Goal: Task Accomplishment & Management: Manage account settings

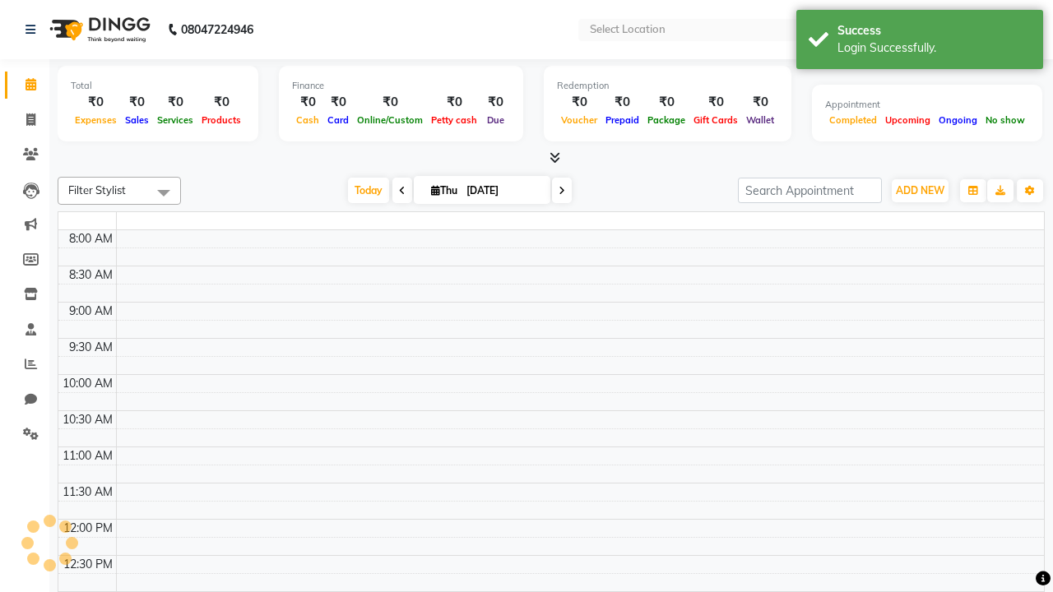
select select "en"
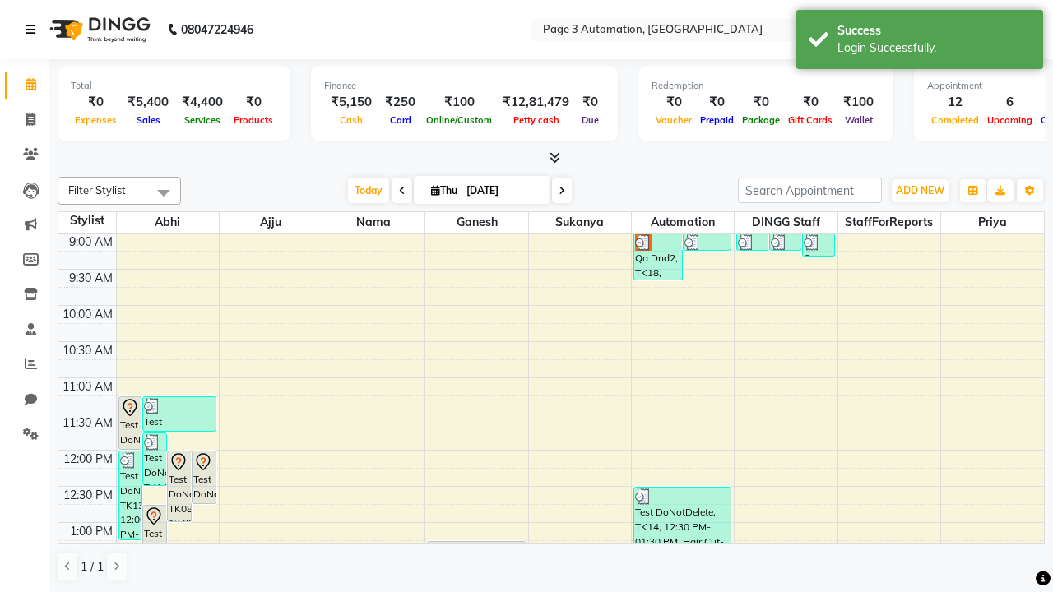
click at [34, 30] on icon at bounding box center [30, 30] width 10 height 12
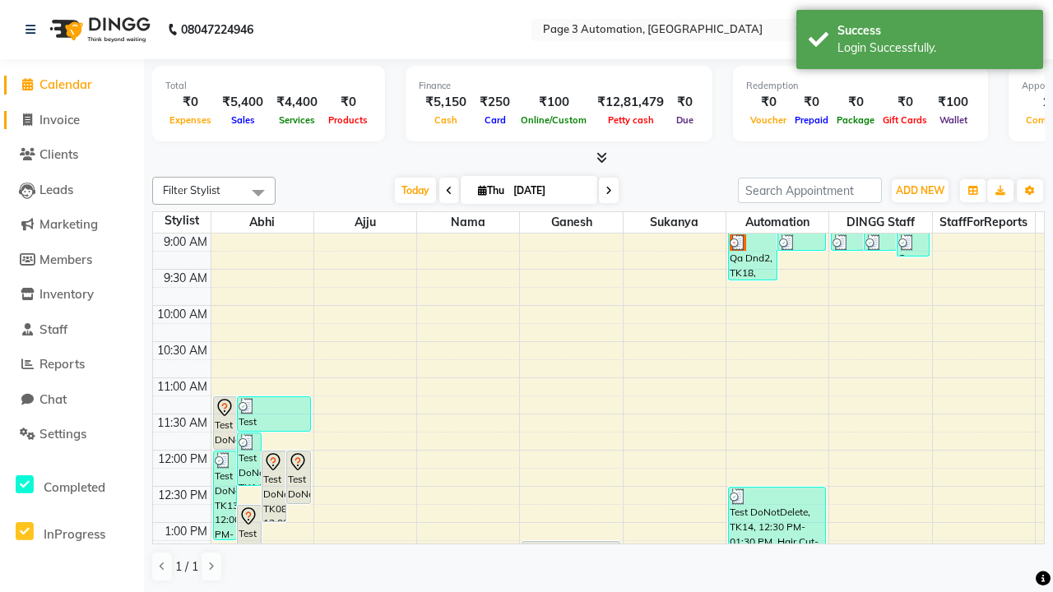
click at [72, 119] on span "Invoice" at bounding box center [59, 120] width 40 height 16
select select "2774"
select select "service"
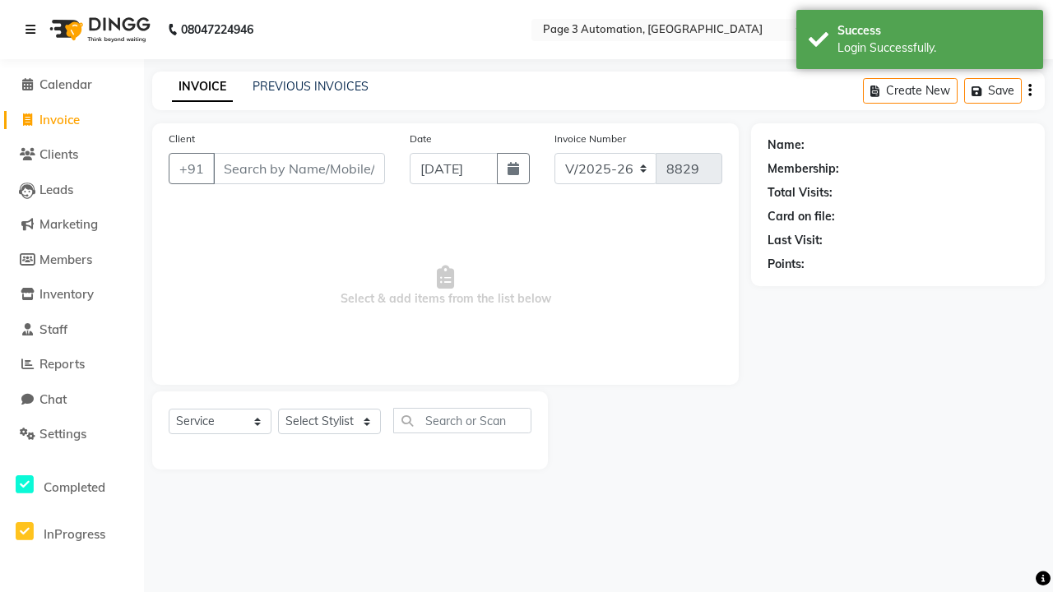
click at [34, 30] on icon at bounding box center [30, 30] width 10 height 12
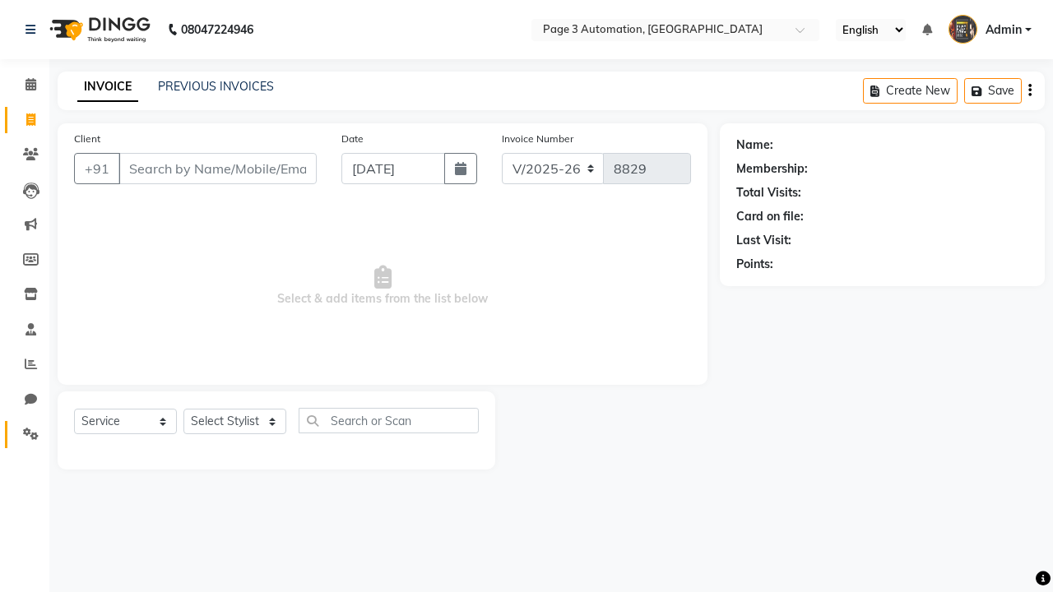
click at [25, 434] on icon at bounding box center [31, 434] width 16 height 12
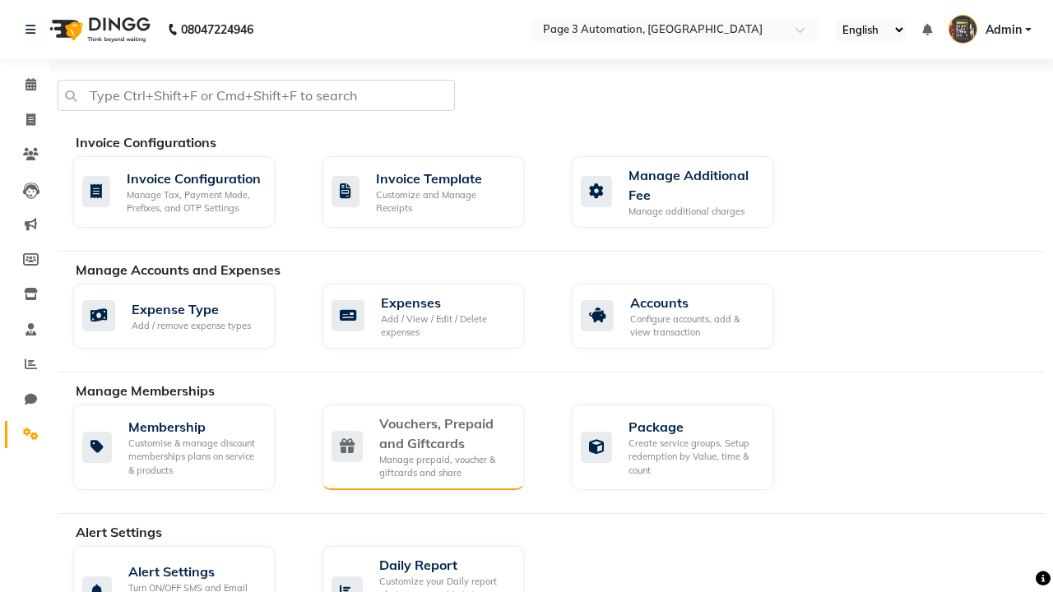
click at [444, 433] on div "Vouchers, Prepaid and Giftcards" at bounding box center [445, 433] width 132 height 39
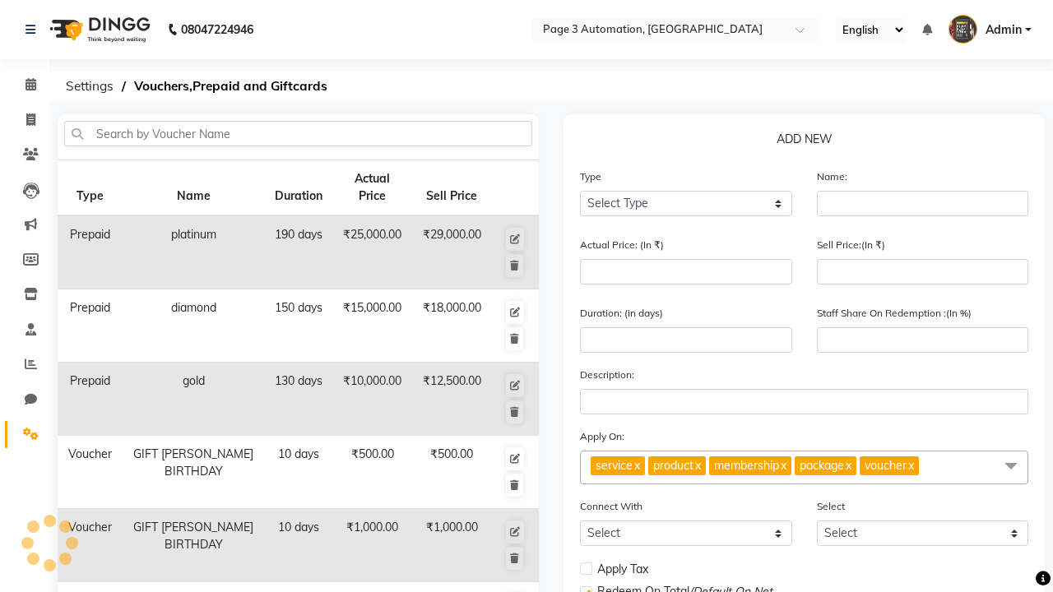
select select "G"
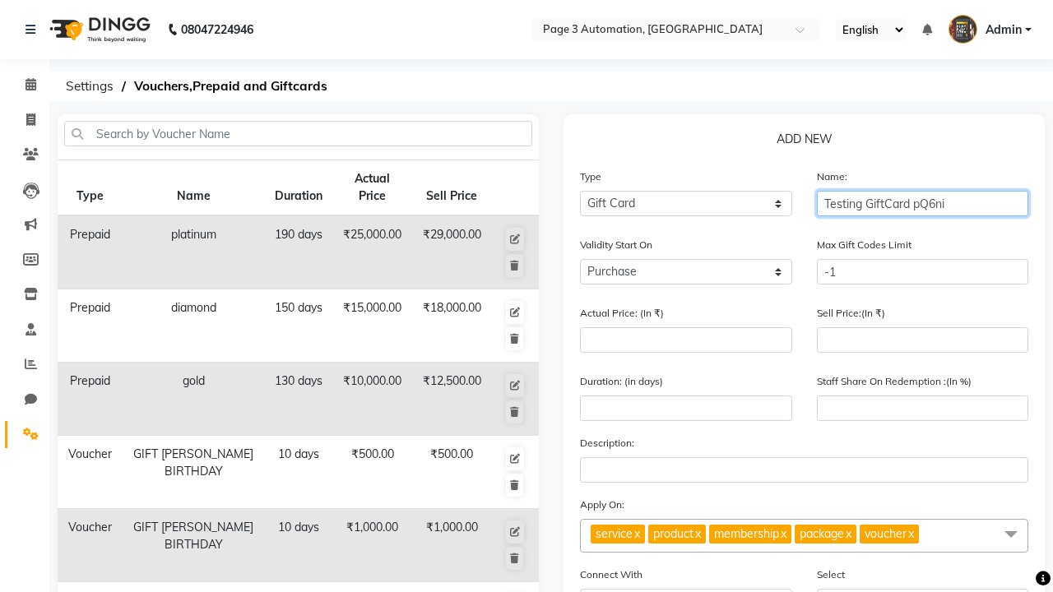
type input "Testing GiftCard pQ6ni"
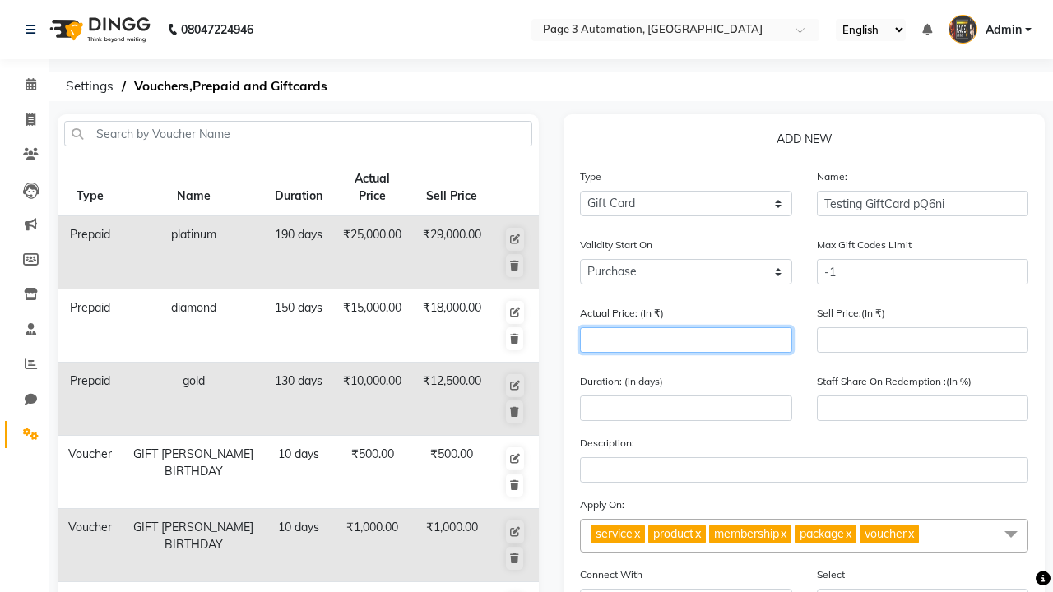
type input "1000"
type input "0"
type input "1000"
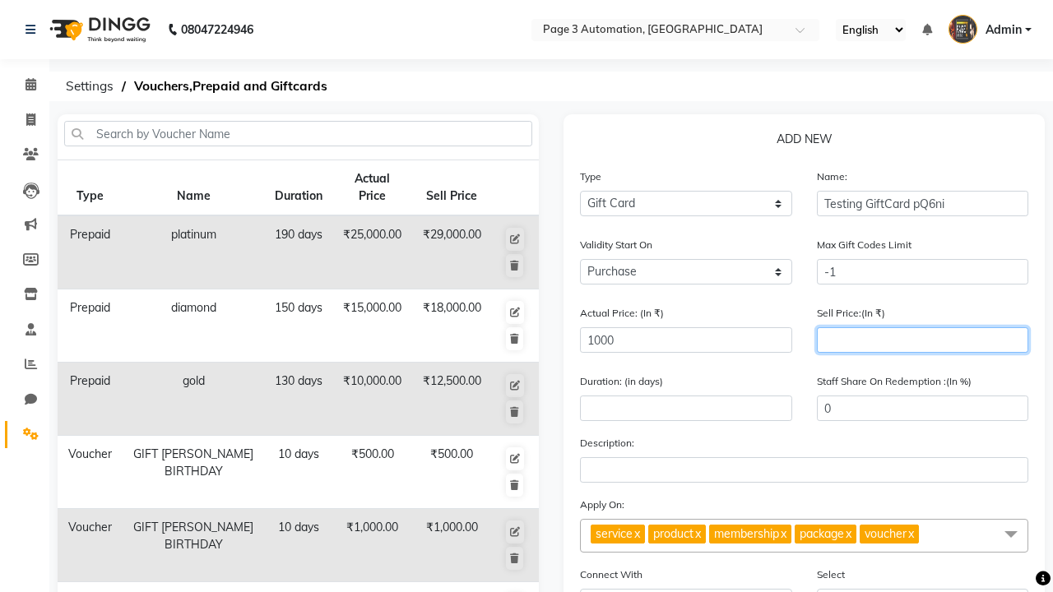
type input "900"
type input "90"
type input "900"
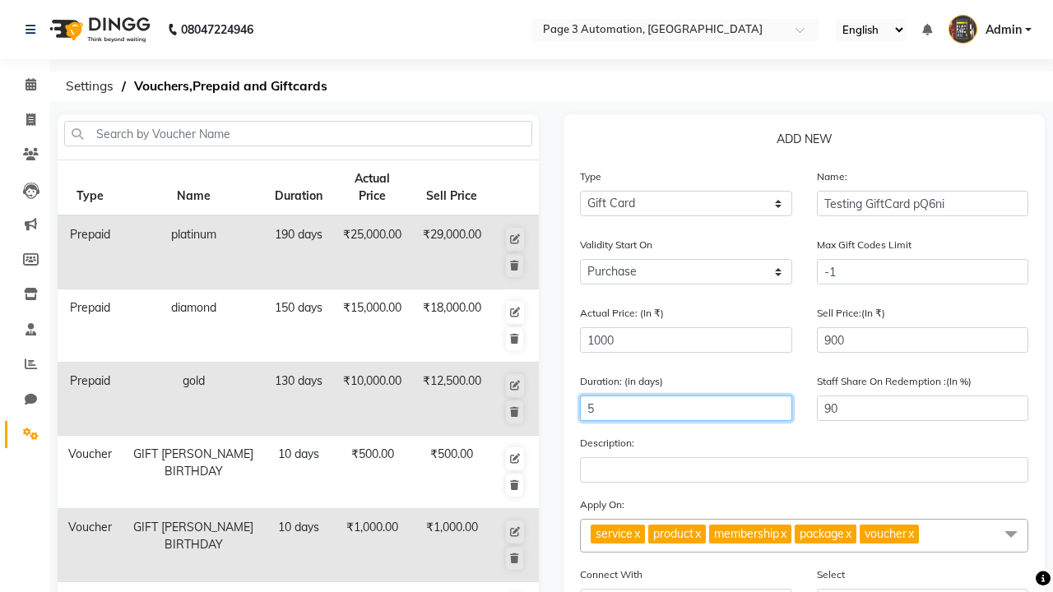
type input "5"
select select
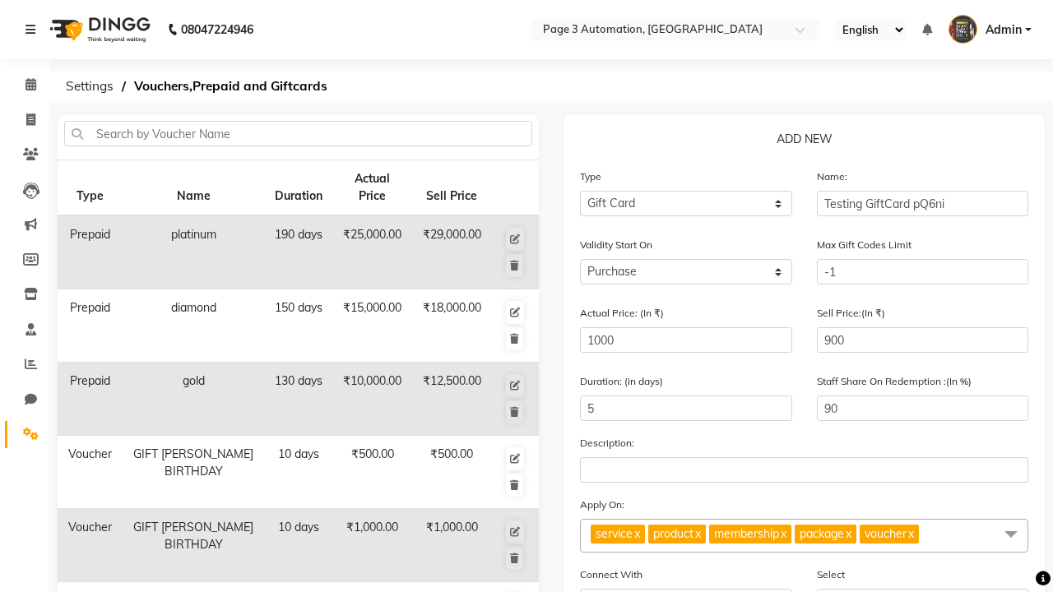
checkbox input "false"
checkbox input "true"
checkbox input "false"
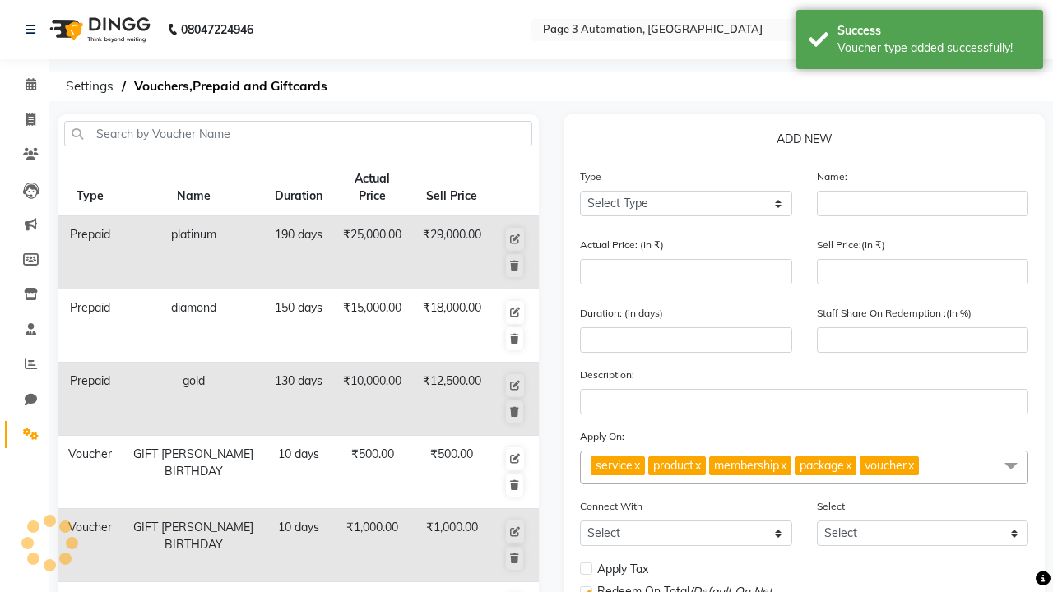
scroll to position [429, 0]
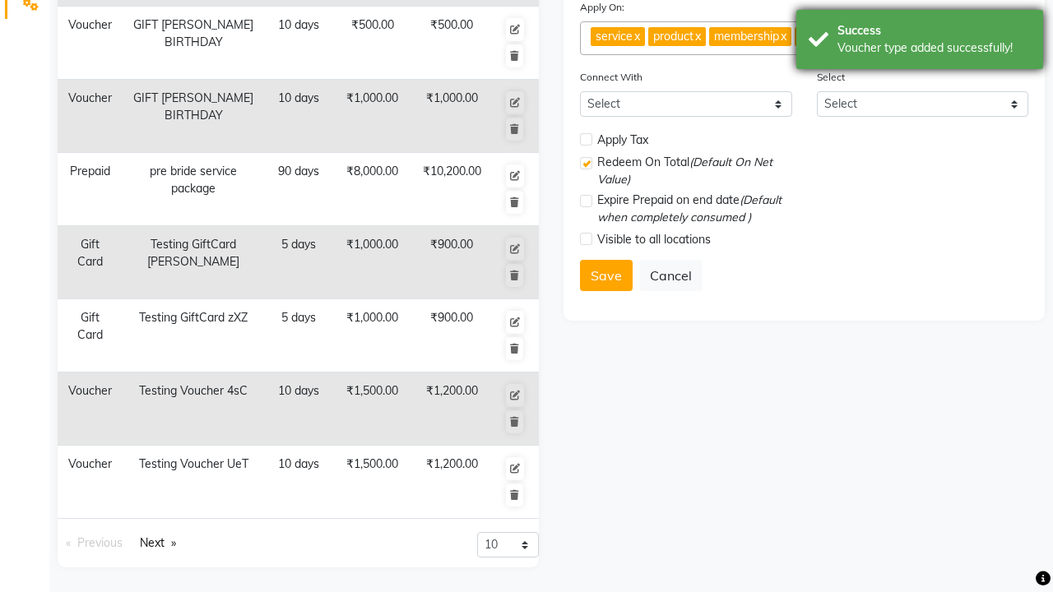
click at [919, 42] on div "Voucher type added successfully!" at bounding box center [933, 47] width 193 height 17
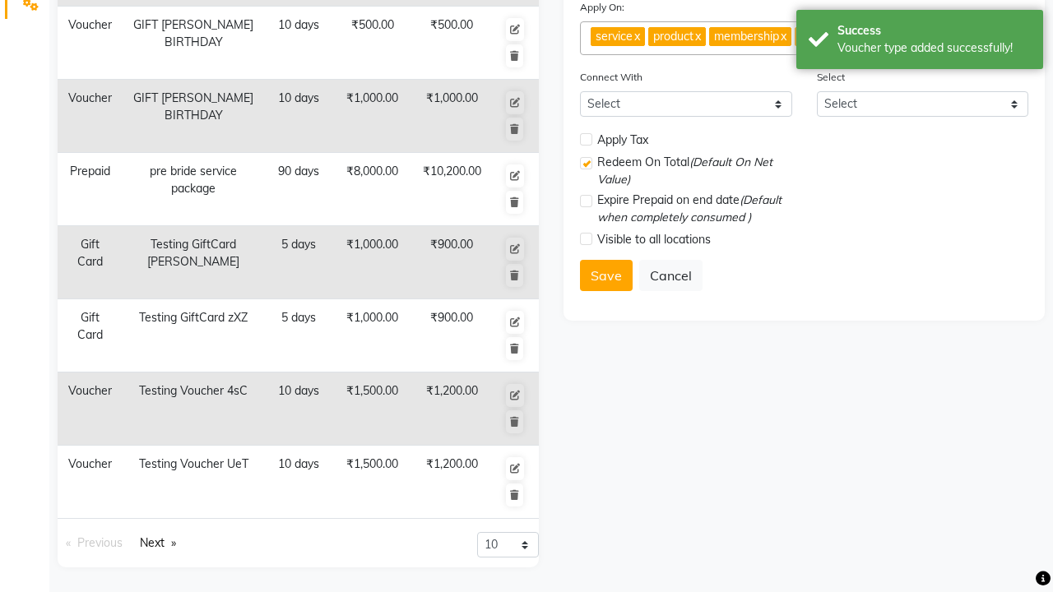
scroll to position [0, 0]
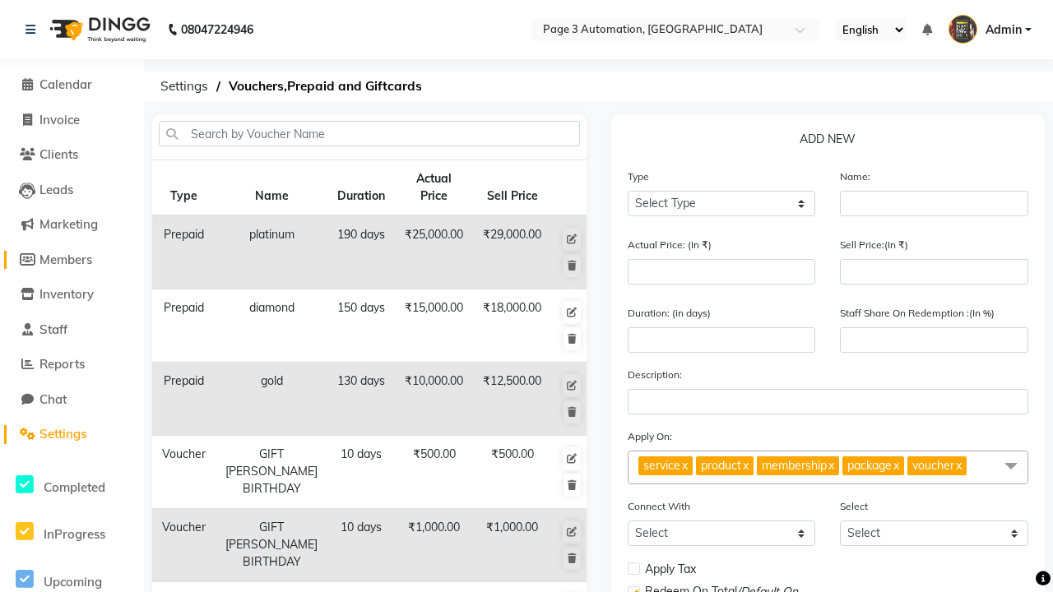
click at [72, 259] on span "Members" at bounding box center [65, 260] width 53 height 16
select select
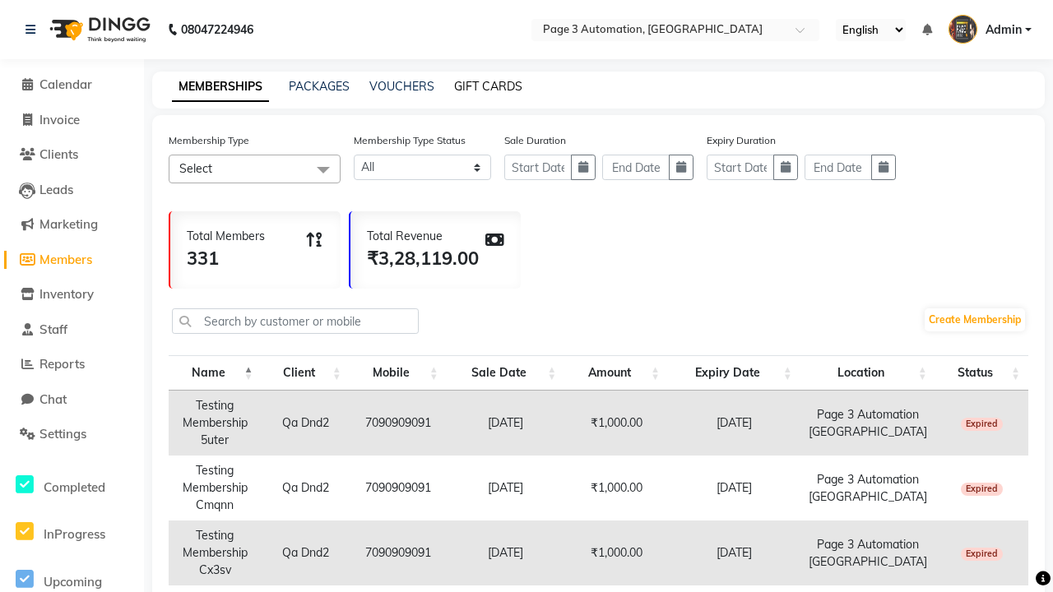
click at [488, 86] on link "GIFT CARDS" at bounding box center [488, 86] width 68 height 15
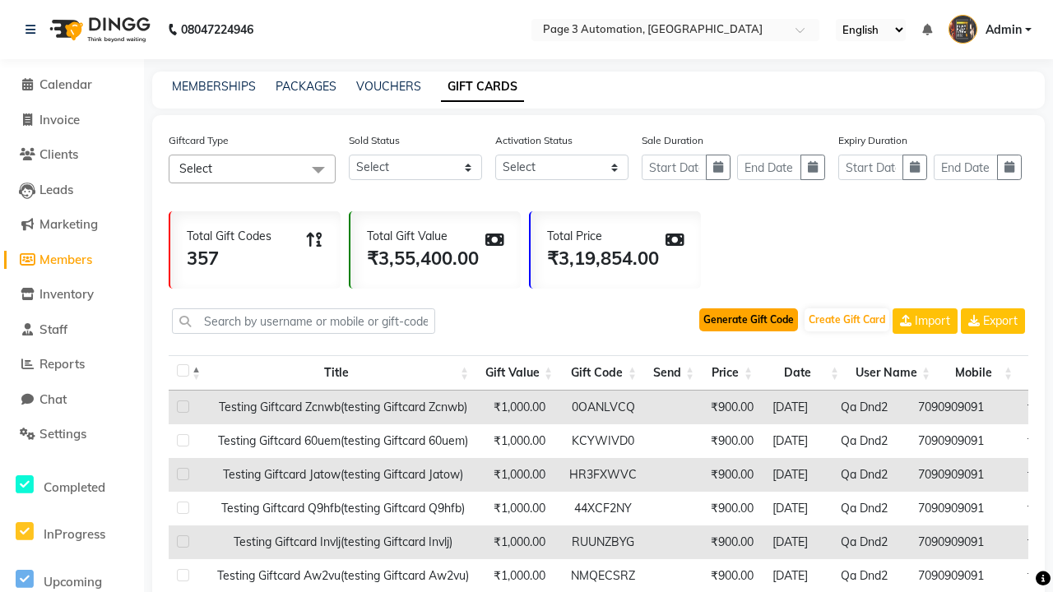
click at [748, 320] on button "Generate Gift Code" at bounding box center [748, 319] width 99 height 23
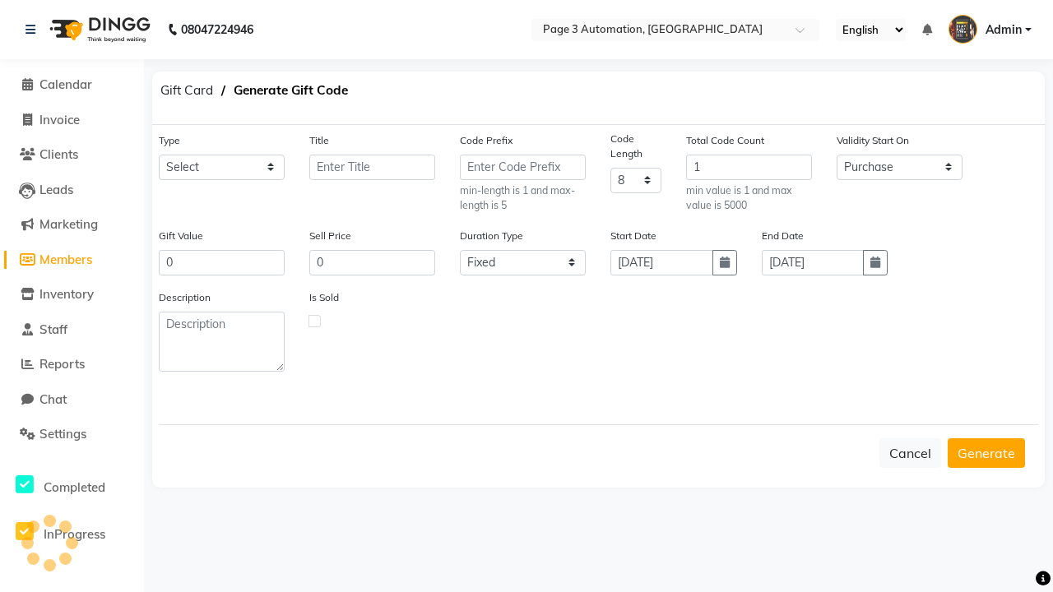
select select "24600"
type input "Testing GiftCard pQ6ni"
type input "1000"
type input "900"
select select "flexible"
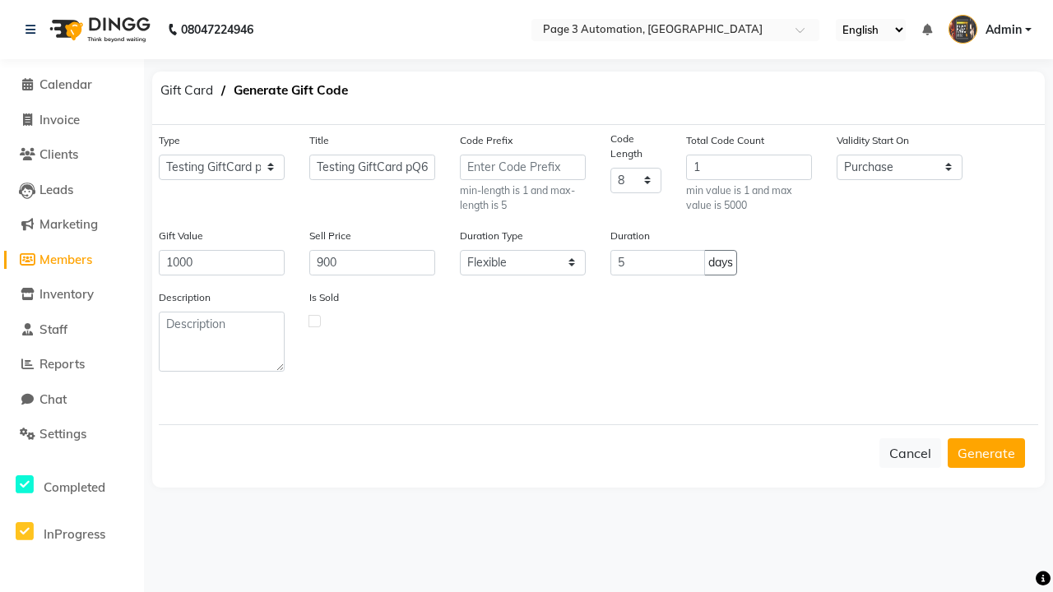
click at [314, 320] on label at bounding box center [314, 321] width 12 height 12
click at [314, 320] on input "checkbox" at bounding box center [314, 320] width 11 height 11
checkbox input "true"
type input "7090909091"
click at [986, 452] on button "Generate" at bounding box center [985, 453] width 77 height 30
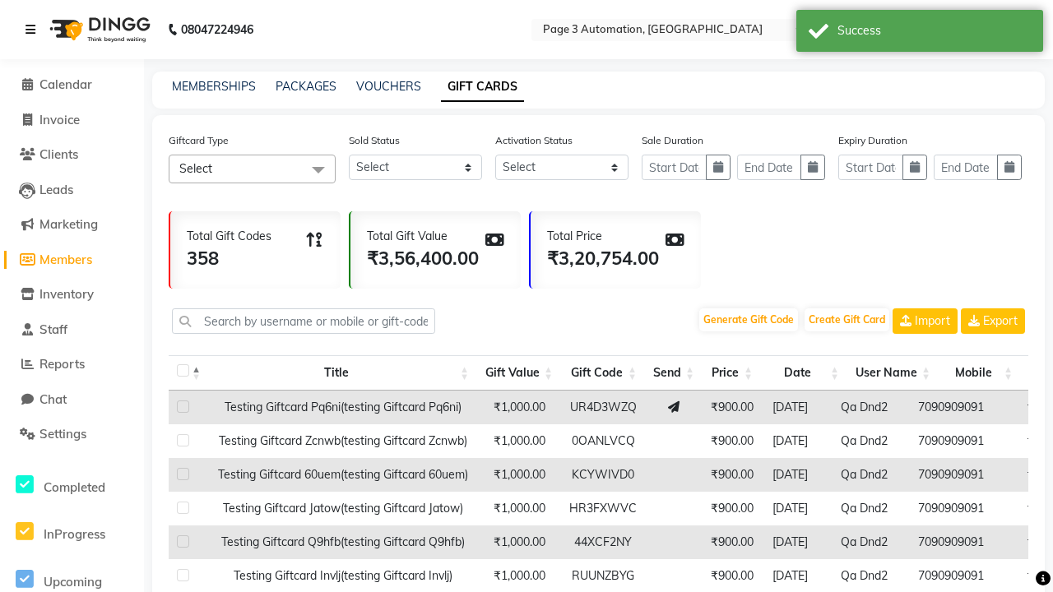
click at [34, 30] on icon at bounding box center [30, 30] width 10 height 12
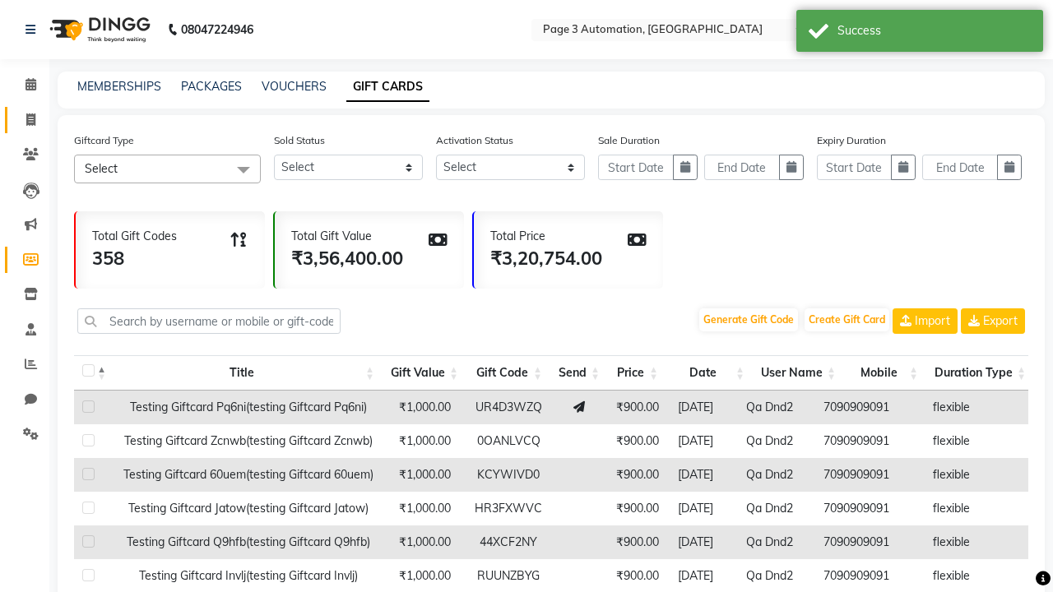
click at [25, 119] on span at bounding box center [30, 120] width 29 height 19
select select "service"
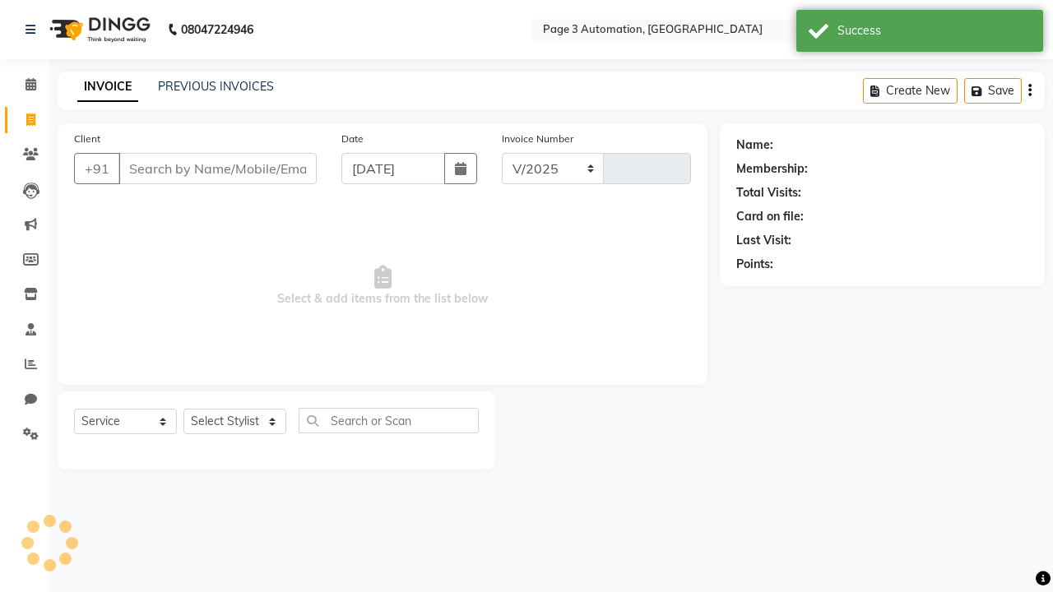
select select "2774"
type input "8829"
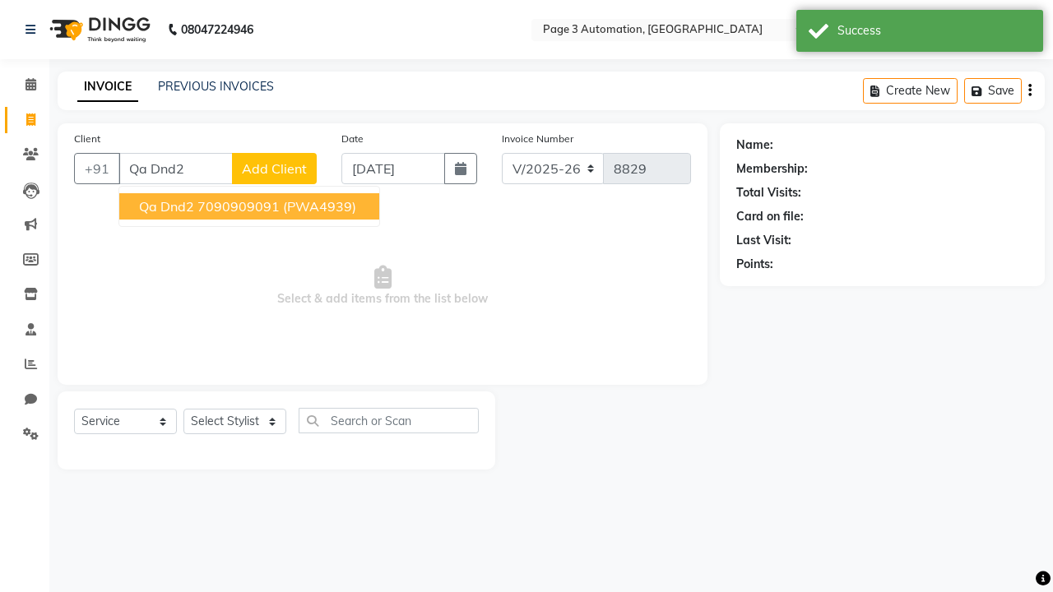
click at [251, 206] on ngb-highlight "7090909091" at bounding box center [238, 206] width 82 height 16
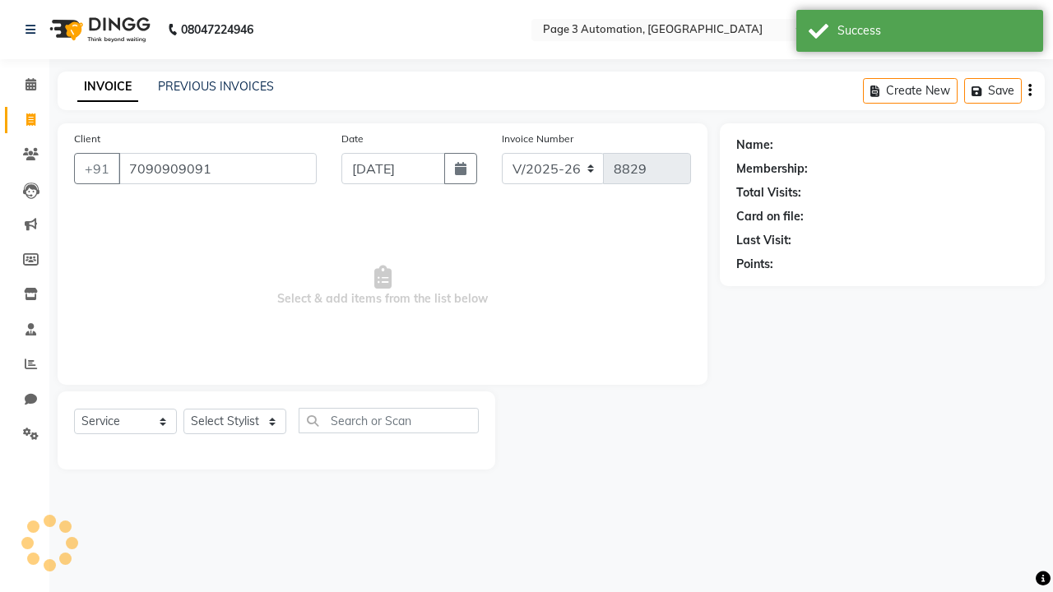
type input "7090909091"
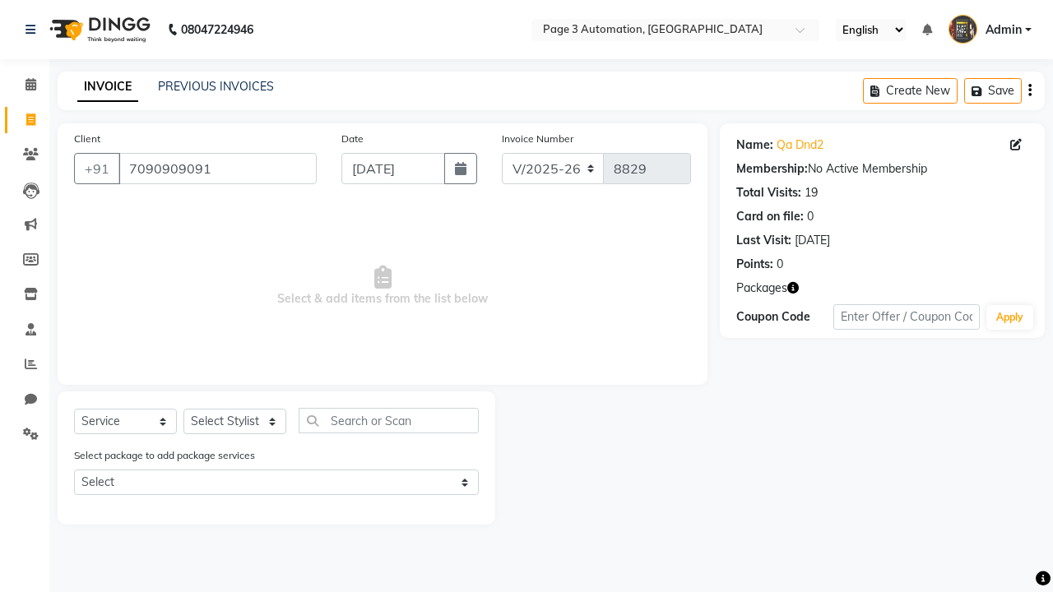
select select "71572"
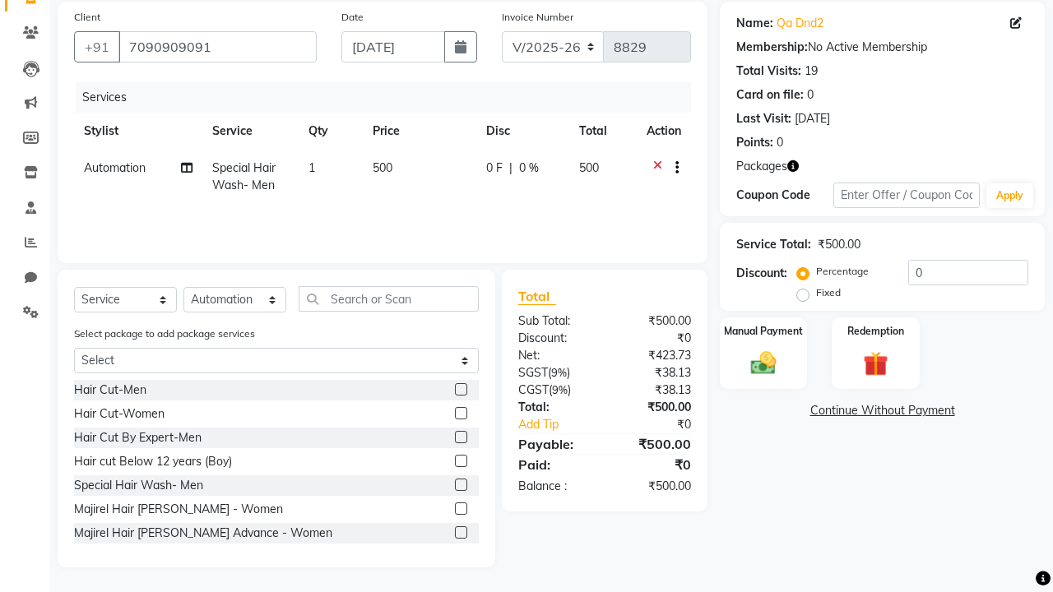
checkbox input "false"
click at [875, 331] on label "Redemption" at bounding box center [874, 330] width 59 height 16
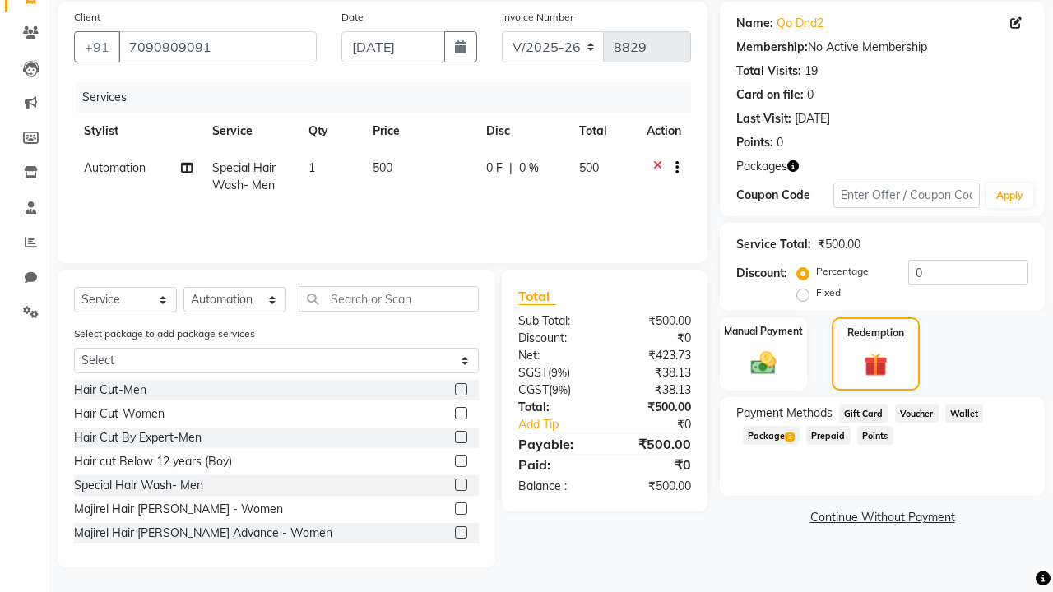
click at [863, 412] on span "Gift Card" at bounding box center [863, 413] width 49 height 19
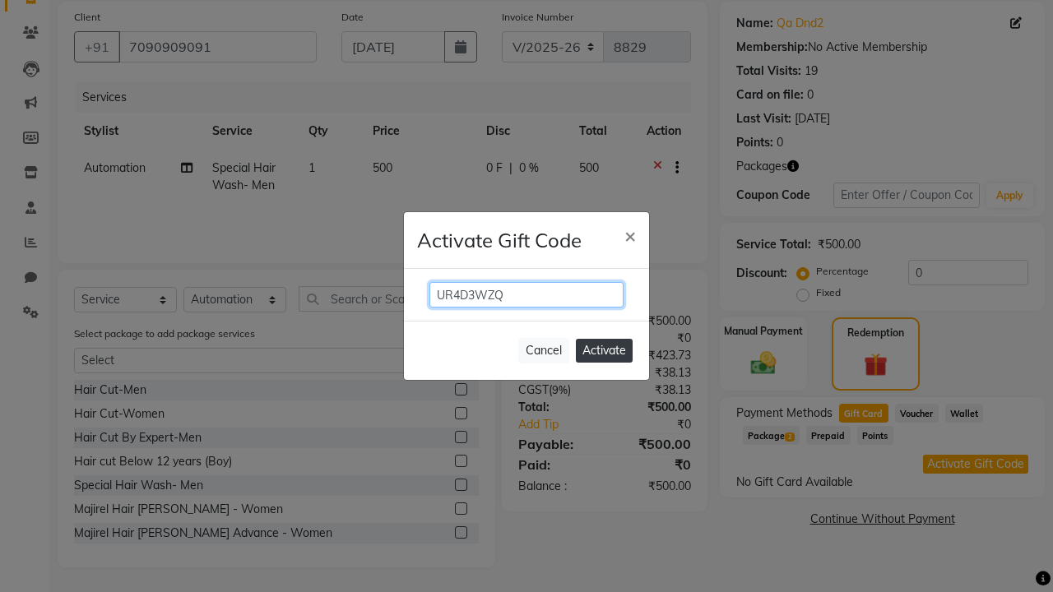
type input "UR4D3WZQ"
click at [604, 350] on button "Activate" at bounding box center [604, 351] width 57 height 24
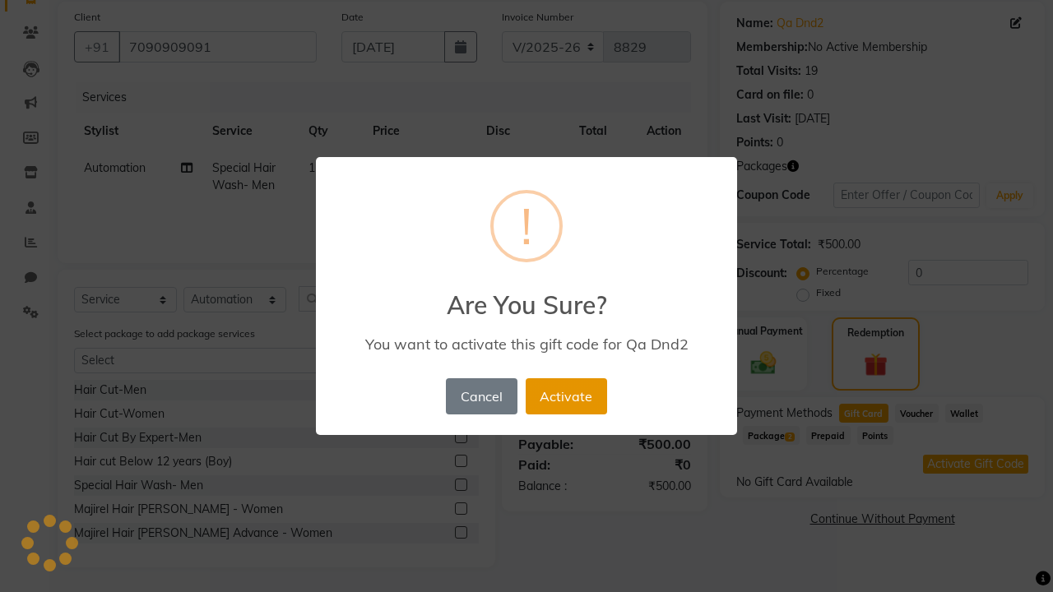
click at [566, 396] on button "Activate" at bounding box center [566, 396] width 81 height 36
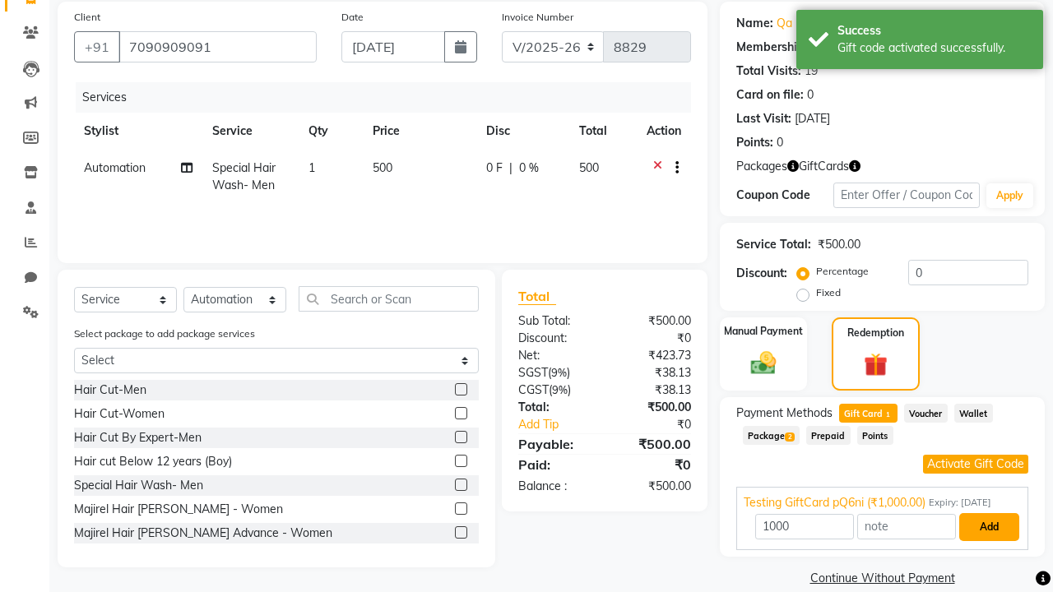
click at [989, 527] on button "Add" at bounding box center [989, 527] width 60 height 28
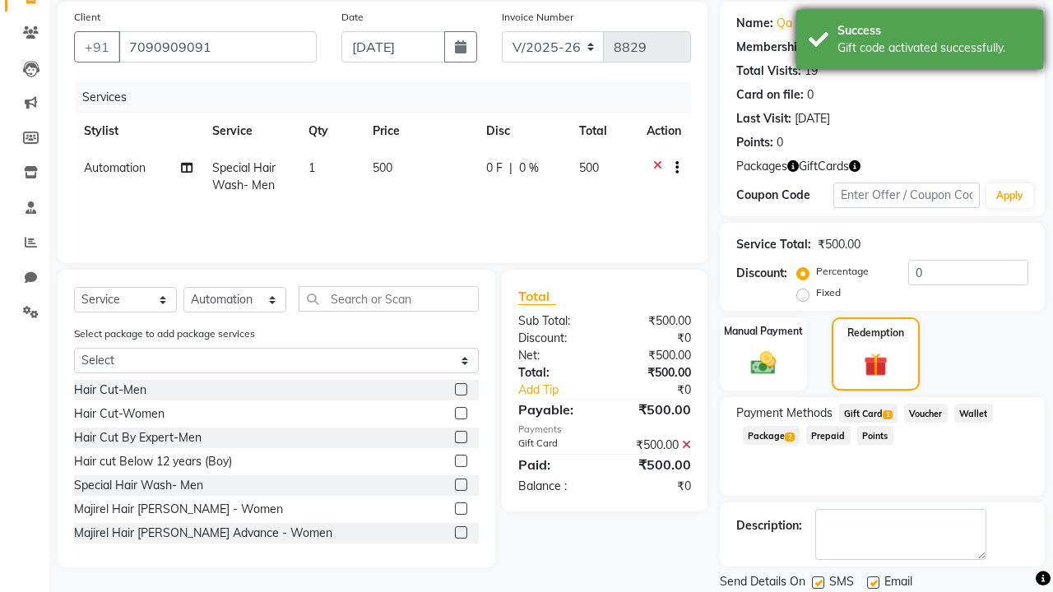
click at [919, 42] on div "Gift code activated successfully." at bounding box center [933, 47] width 193 height 17
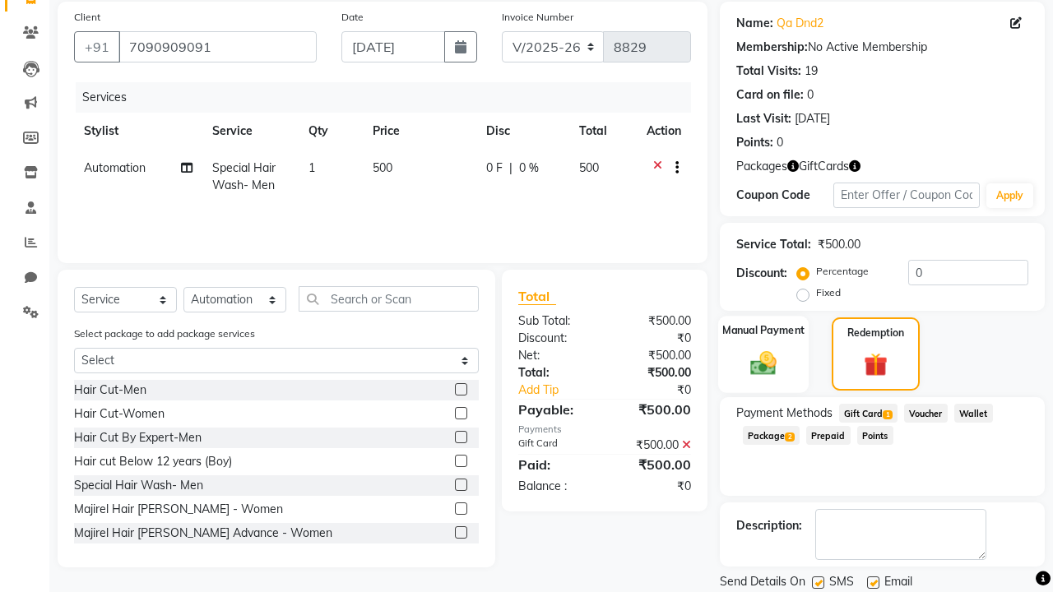
click at [763, 331] on label "Manual Payment" at bounding box center [763, 330] width 82 height 16
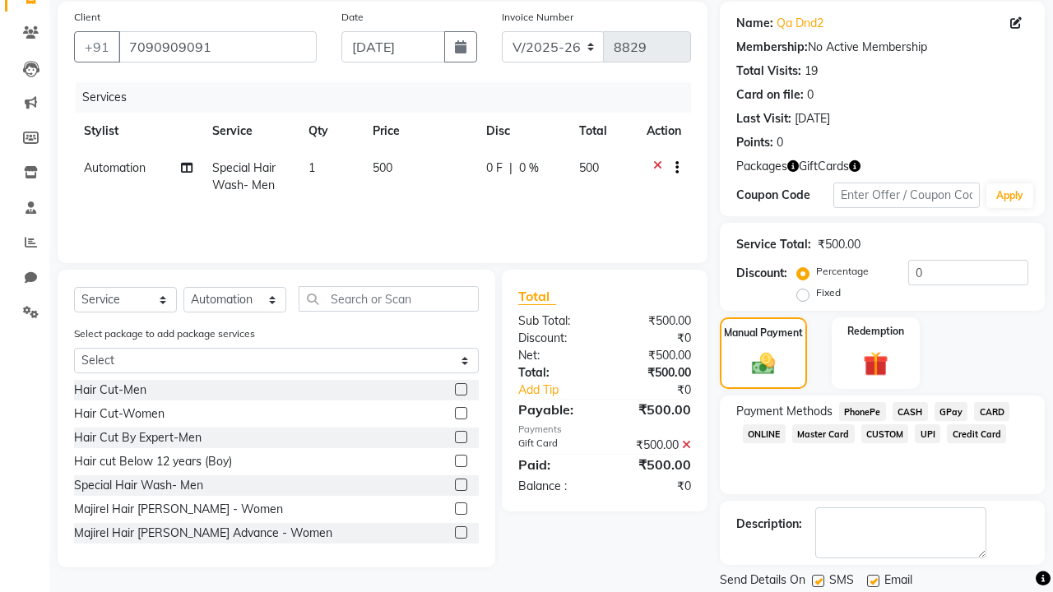
click at [910, 411] on span "CASH" at bounding box center [909, 411] width 35 height 19
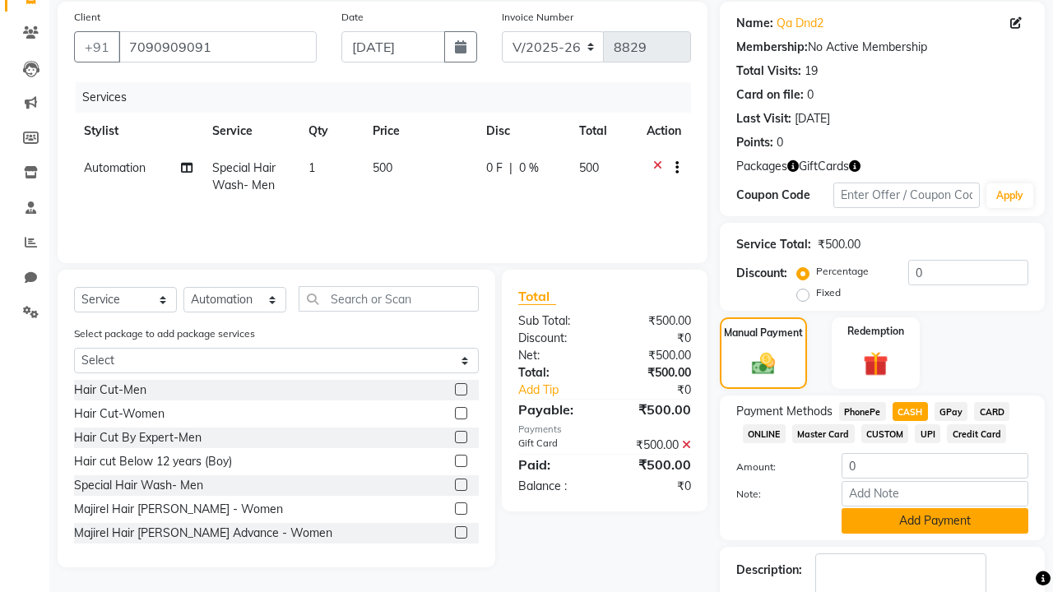
click at [934, 521] on button "Add Payment" at bounding box center [934, 520] width 187 height 25
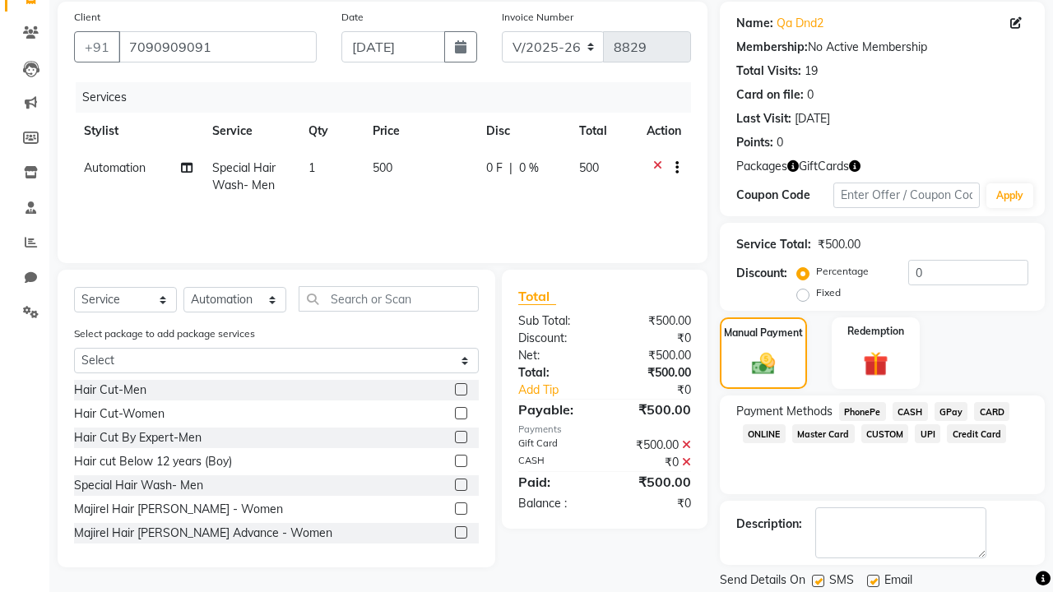
click at [817, 581] on label at bounding box center [818, 581] width 12 height 12
click at [817, 581] on input "checkbox" at bounding box center [817, 581] width 11 height 11
checkbox input "false"
click at [873, 581] on label at bounding box center [873, 581] width 12 height 12
click at [873, 581] on input "checkbox" at bounding box center [872, 581] width 11 height 11
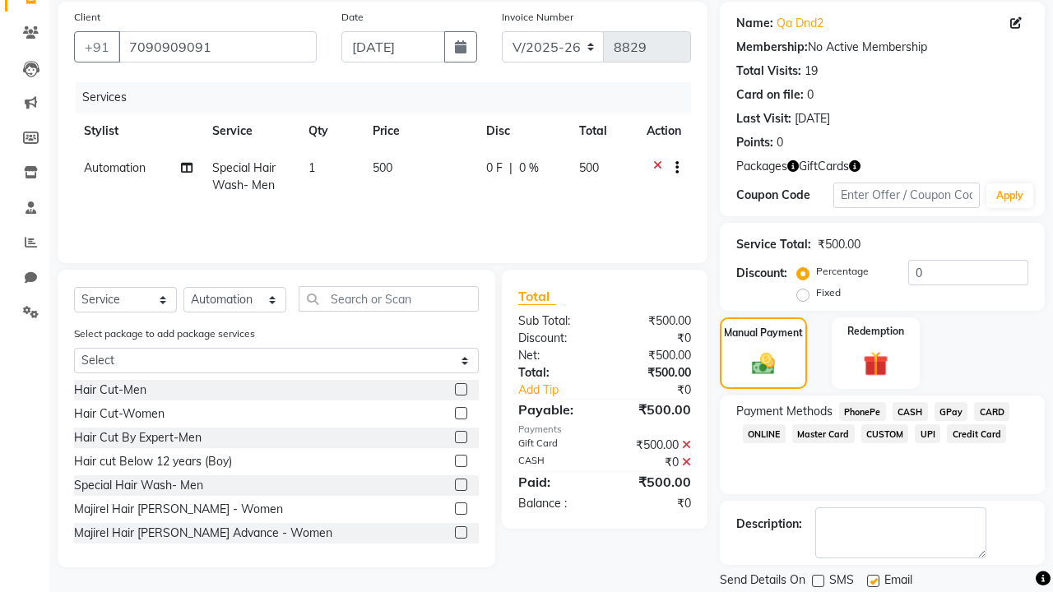
checkbox input "false"
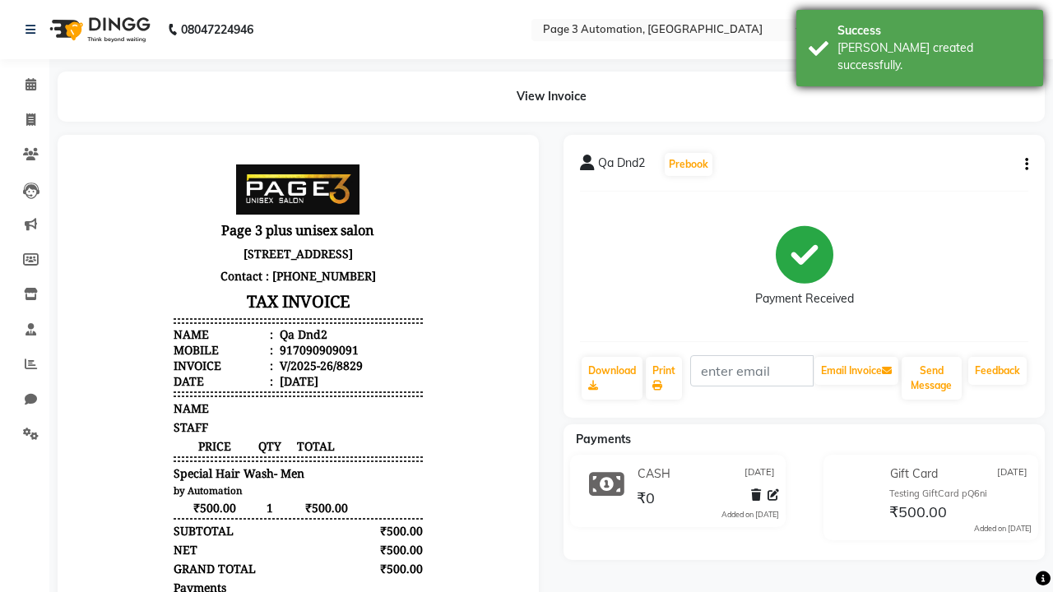
click at [919, 42] on div "[PERSON_NAME] created successfully." at bounding box center [933, 56] width 193 height 35
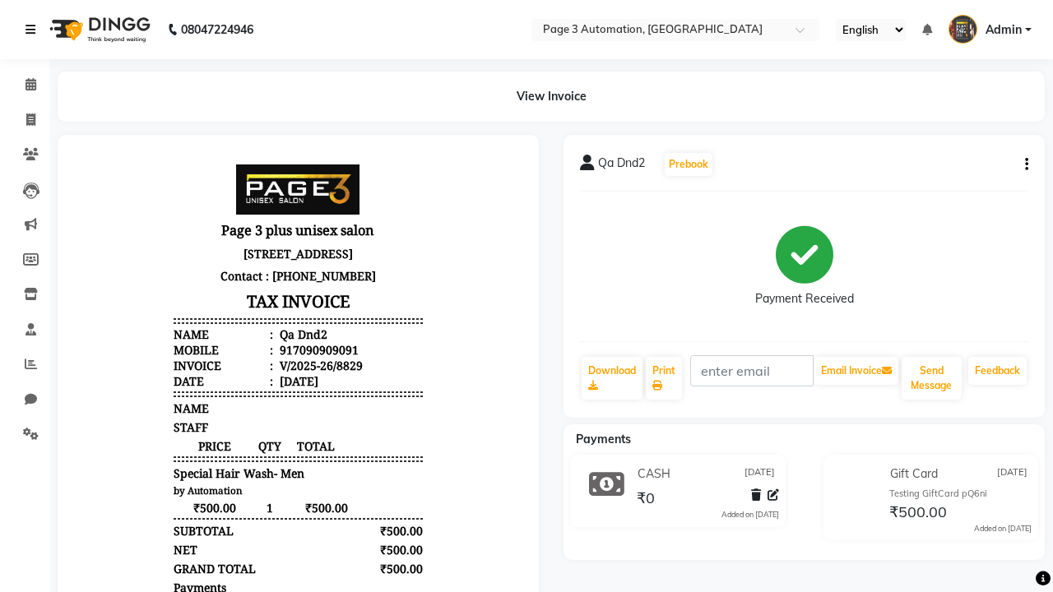
click at [34, 30] on icon at bounding box center [30, 30] width 10 height 12
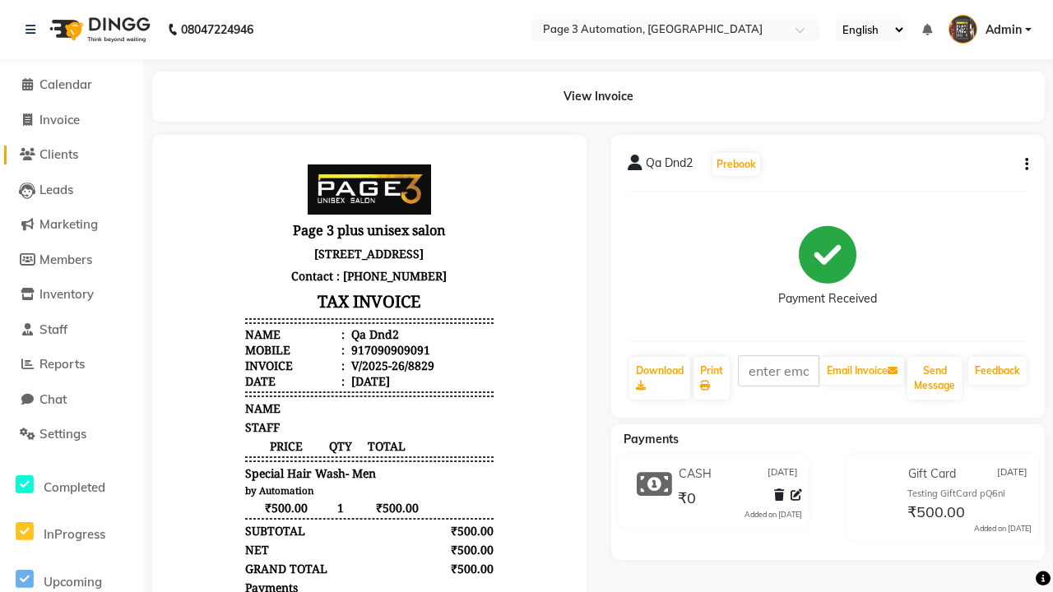
click at [72, 155] on span "Clients" at bounding box center [58, 154] width 39 height 16
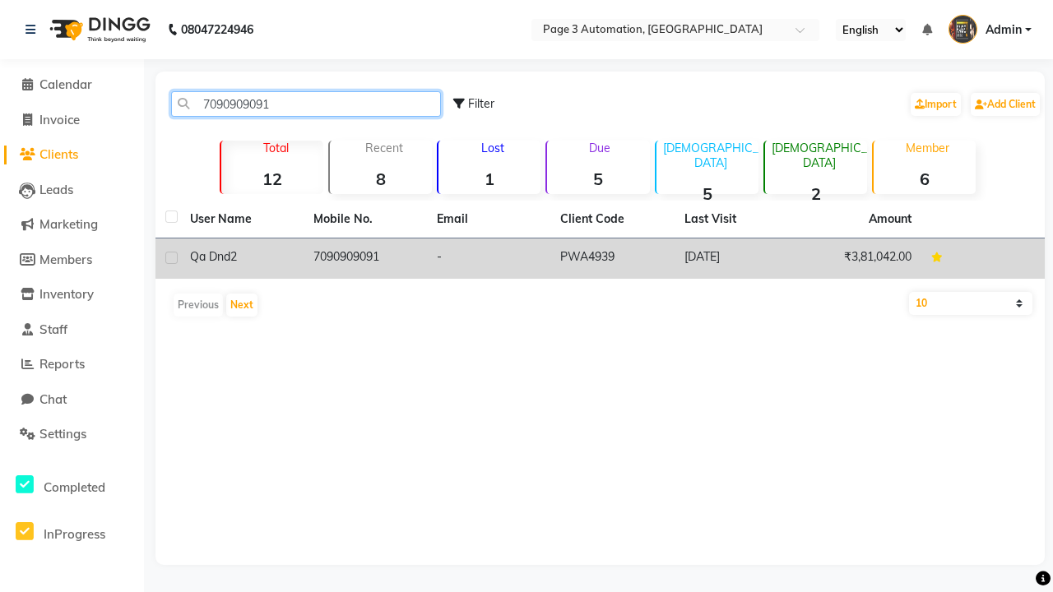
type input "7090909091"
click at [365, 258] on td "7090909091" at bounding box center [364, 258] width 123 height 40
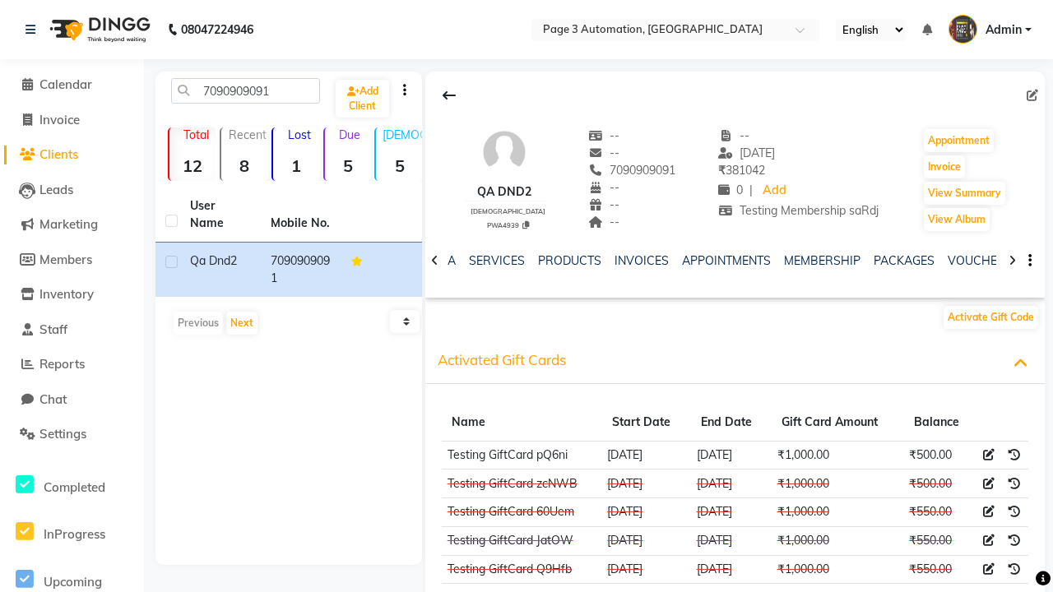
scroll to position [0, 397]
click at [989, 454] on icon at bounding box center [989, 455] width 12 height 12
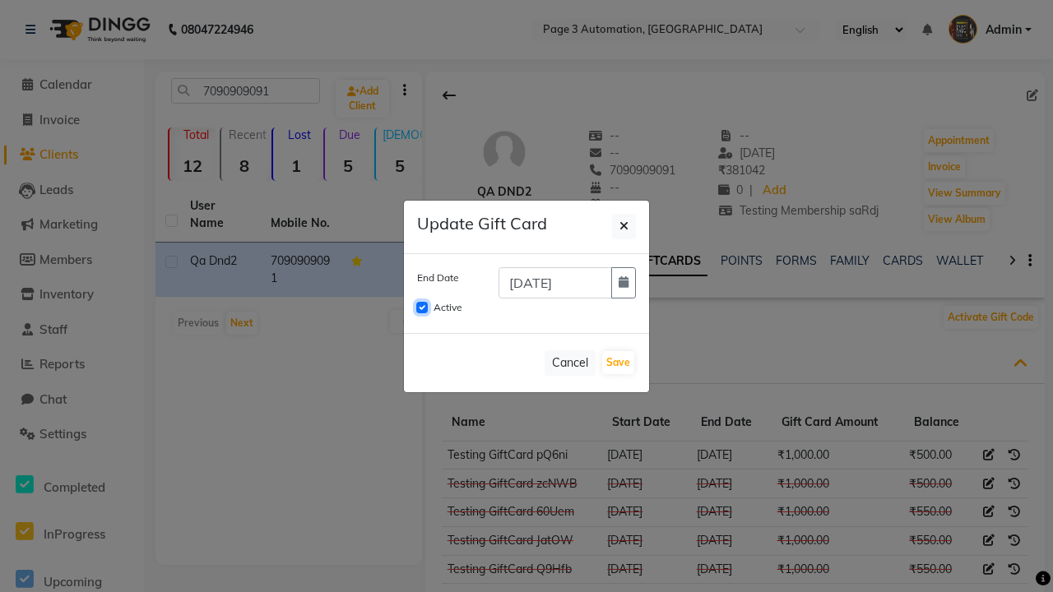
click at [422, 308] on input "Active" at bounding box center [422, 308] width 12 height 12
checkbox input "false"
click at [618, 363] on button "Save" at bounding box center [618, 362] width 32 height 23
checkbox input "false"
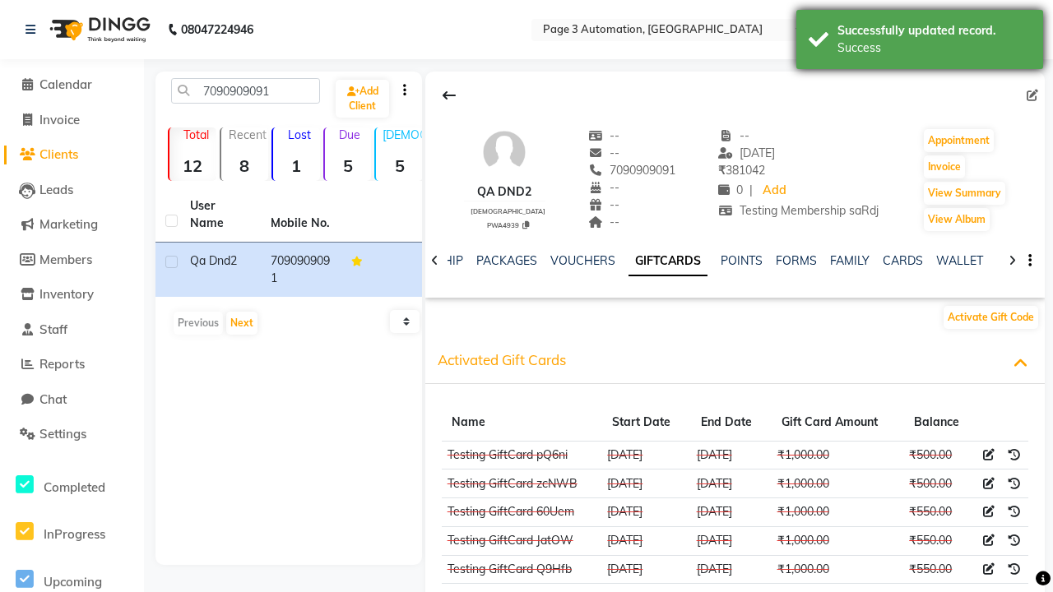
click at [919, 42] on div "Success" at bounding box center [933, 47] width 193 height 17
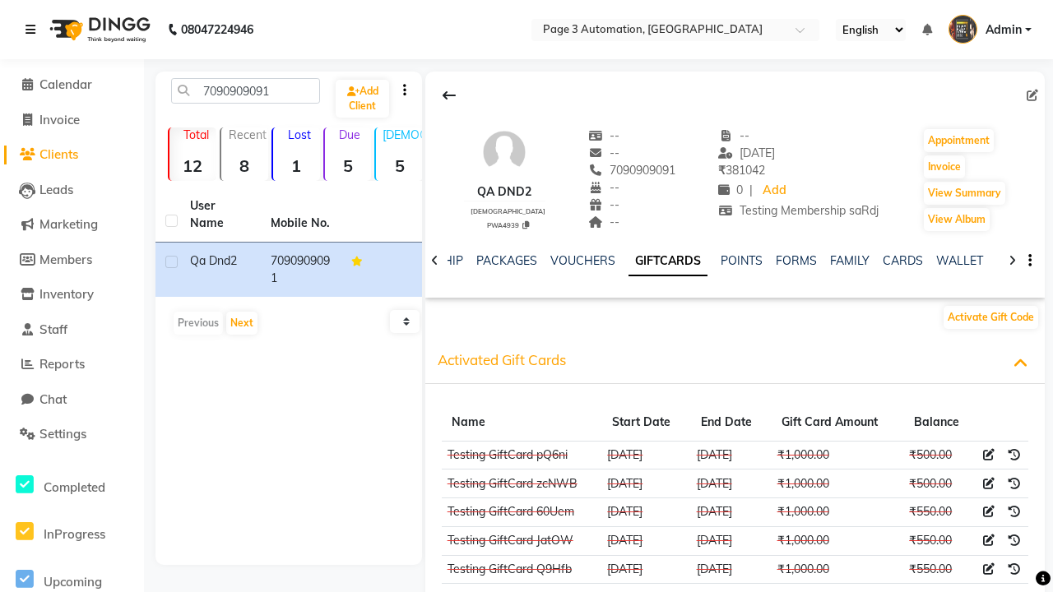
click at [34, 30] on icon at bounding box center [30, 30] width 10 height 12
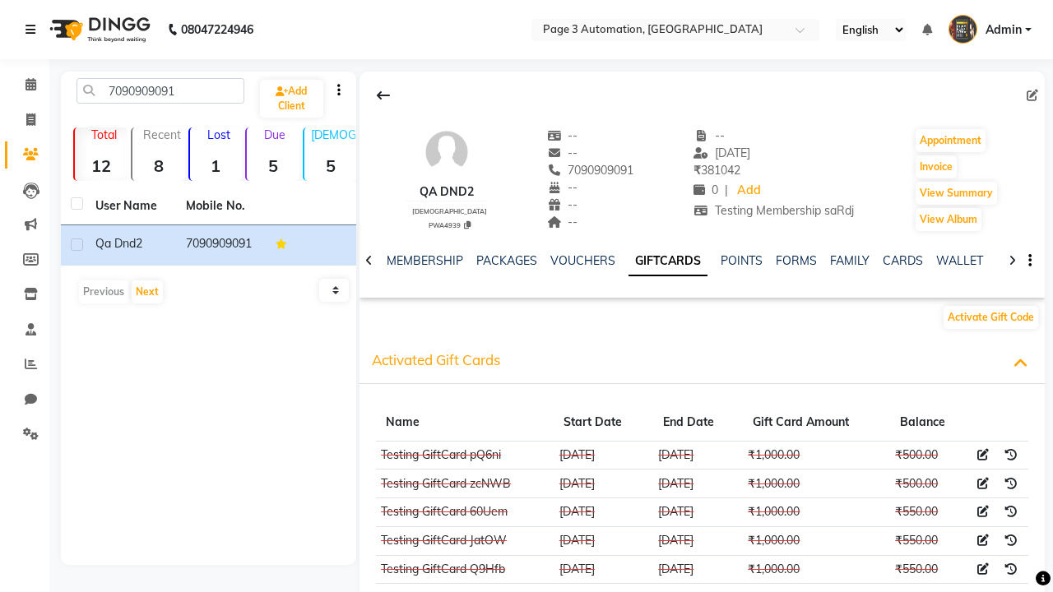
scroll to position [0, 331]
click at [25, 434] on icon at bounding box center [31, 434] width 16 height 12
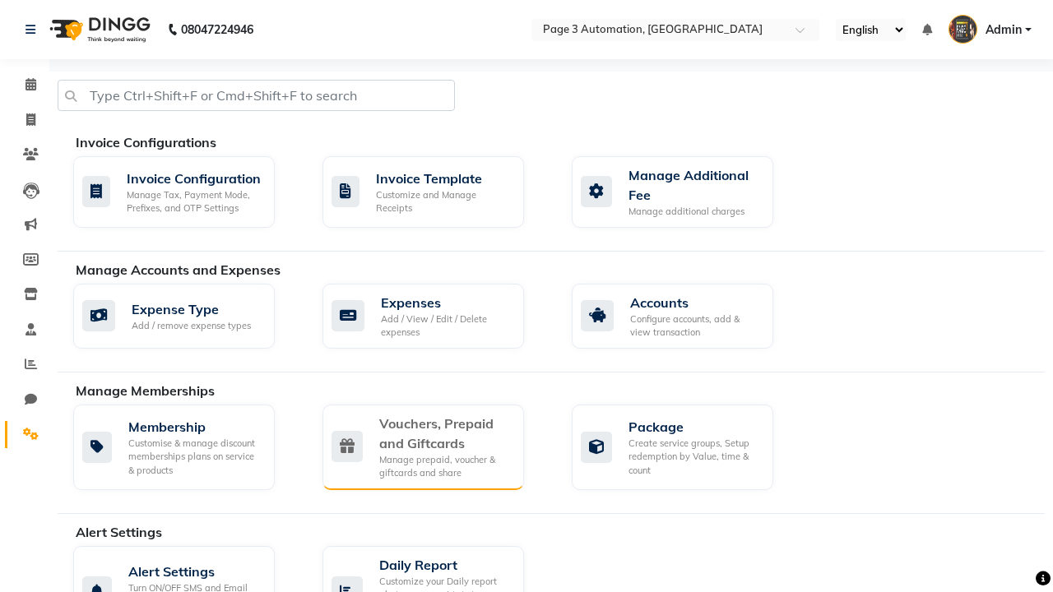
click at [444, 433] on div "Vouchers, Prepaid and Giftcards" at bounding box center [445, 433] width 132 height 39
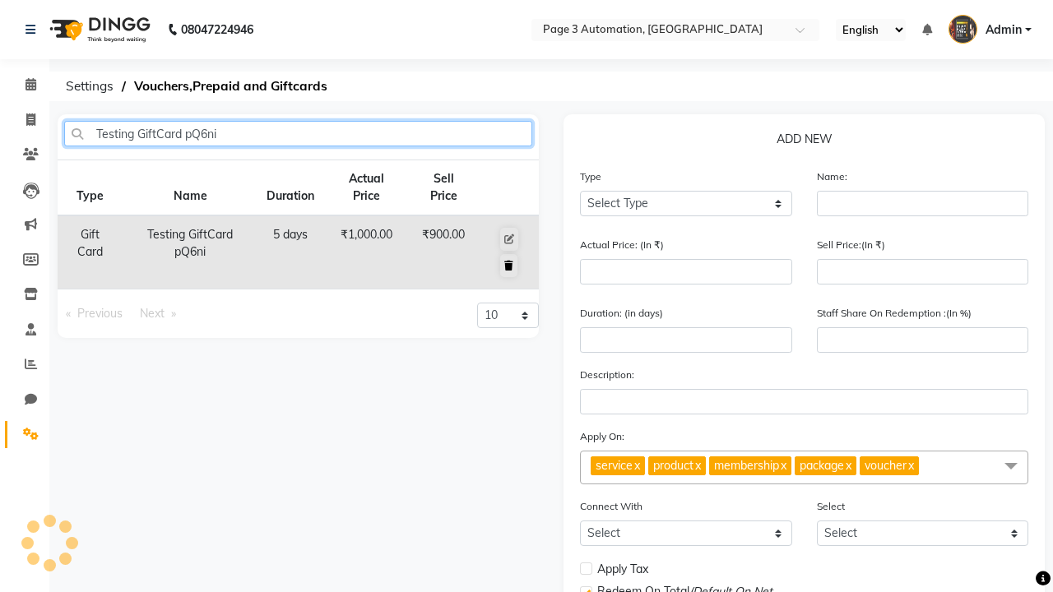
type input "Testing GiftCard pQ6ni"
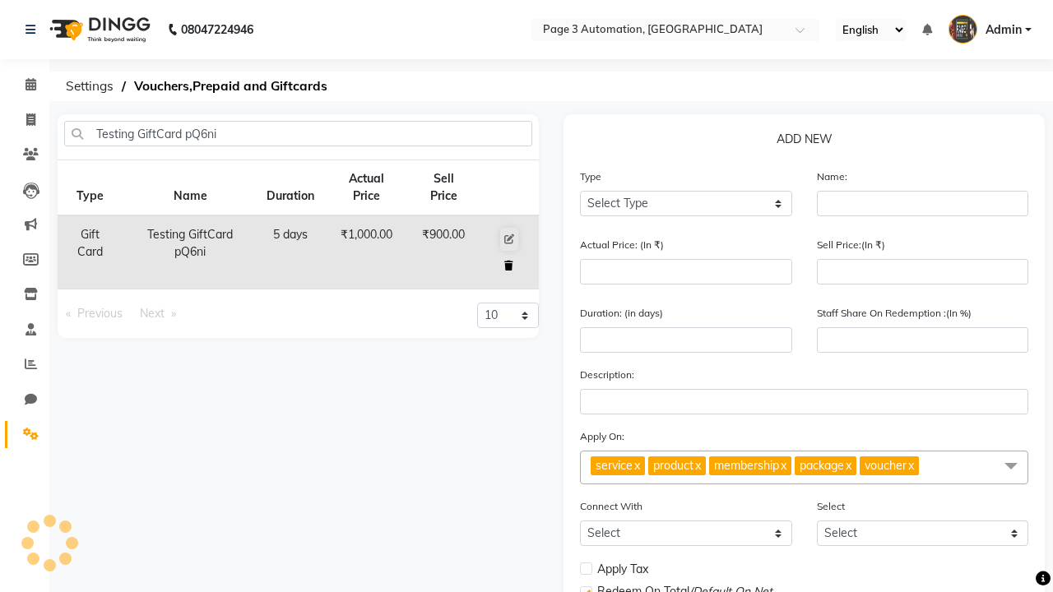
click at [508, 266] on icon at bounding box center [508, 266] width 9 height 10
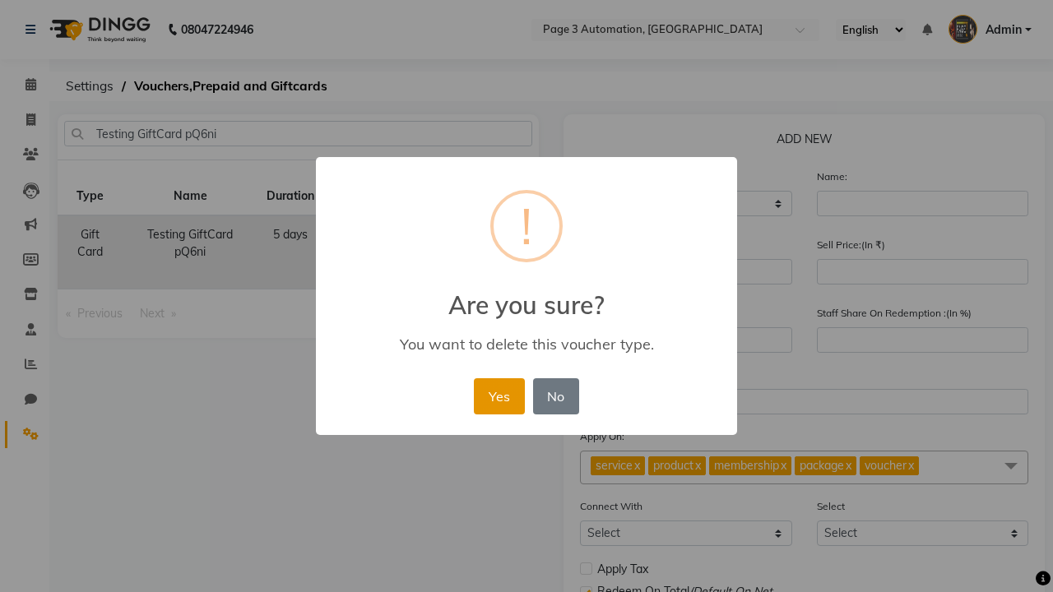
click at [498, 396] on button "Yes" at bounding box center [499, 396] width 50 height 36
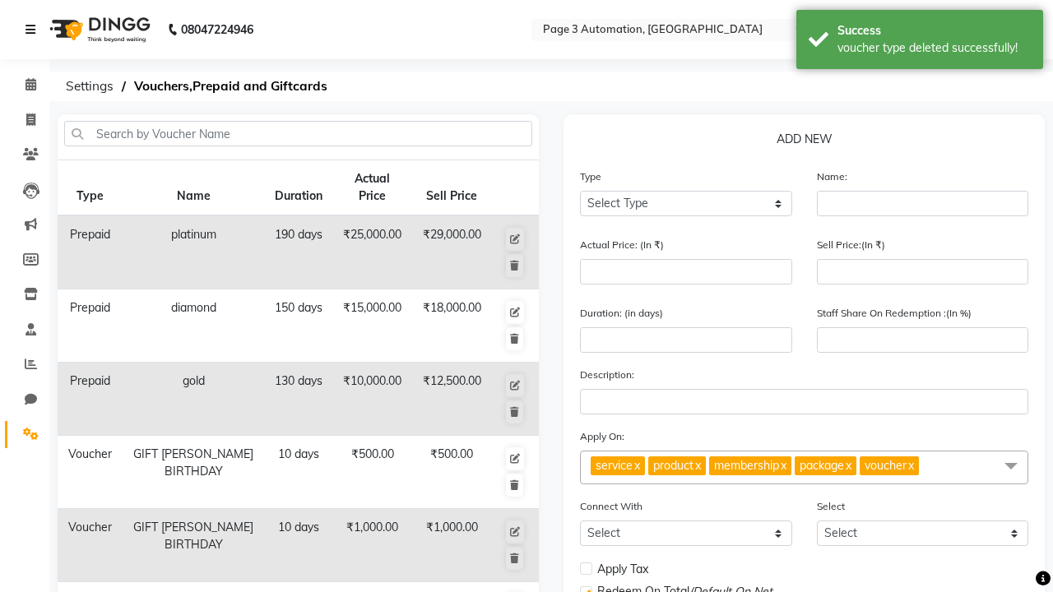
click at [919, 42] on div "voucher type deleted successfully!" at bounding box center [933, 47] width 193 height 17
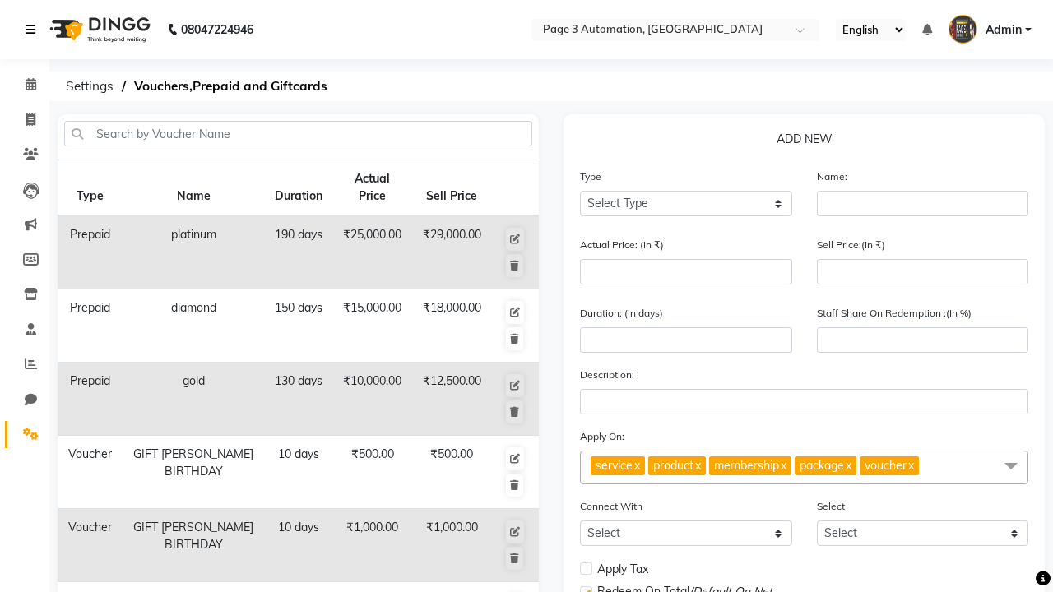
click at [34, 30] on icon at bounding box center [30, 30] width 10 height 12
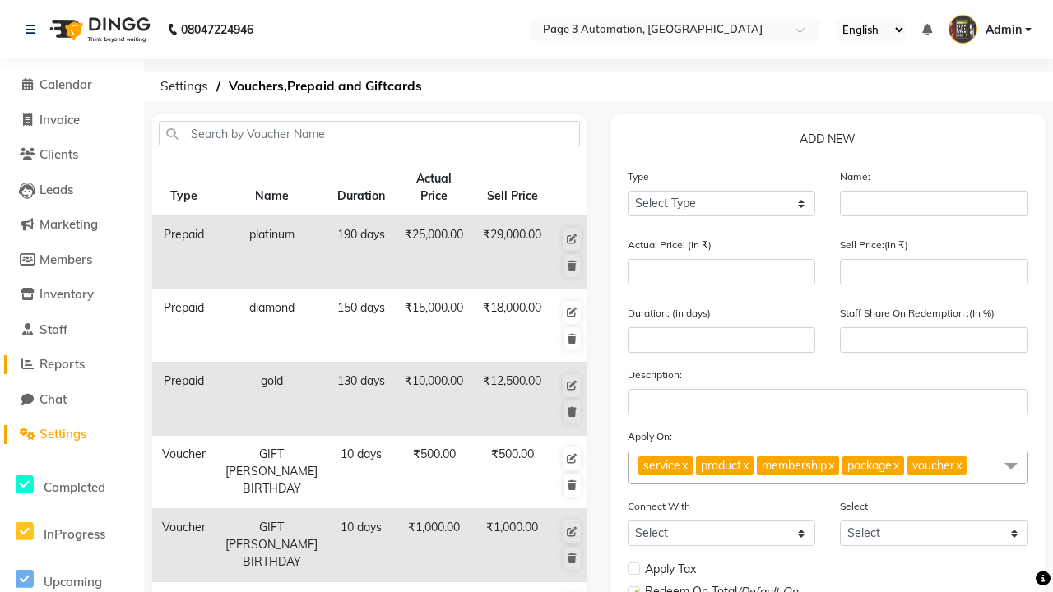
click at [72, 364] on span "Reports" at bounding box center [61, 364] width 45 height 16
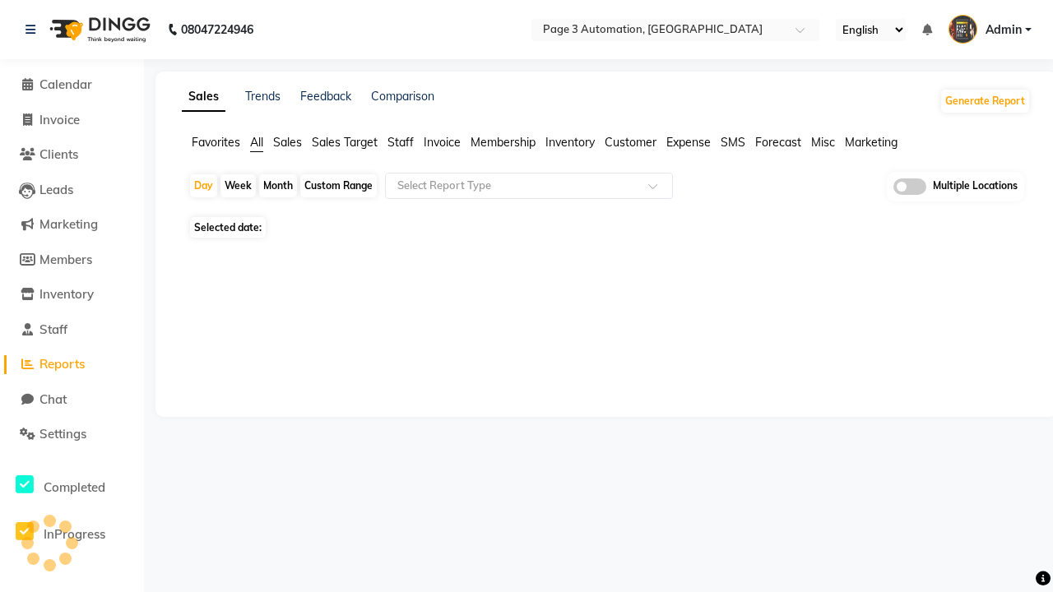
type input "Invoice"
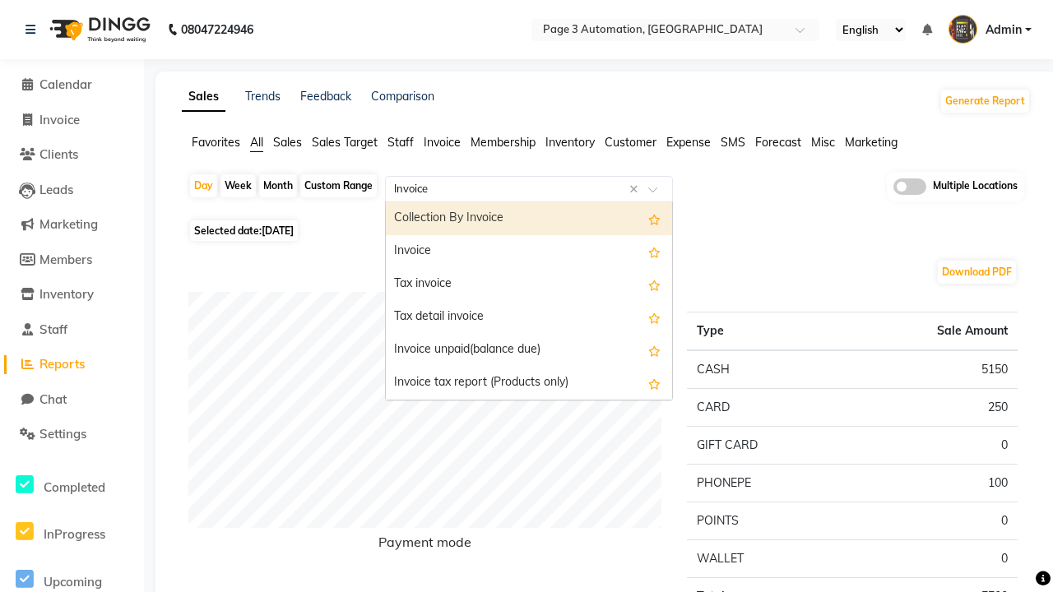
click at [529, 252] on div "Invoice" at bounding box center [529, 251] width 286 height 33
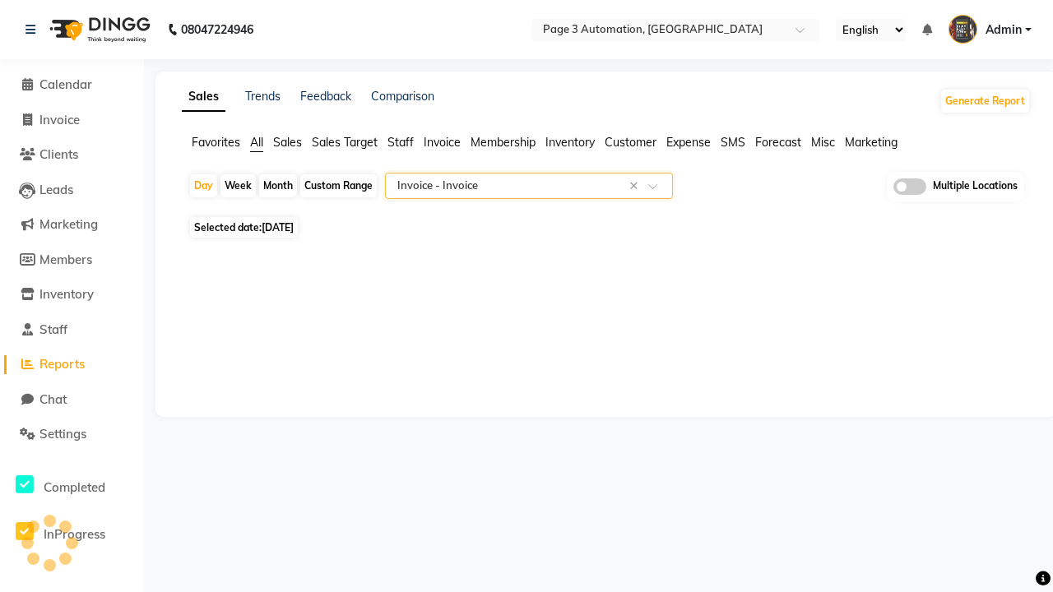
select select "full_report"
select select "csv"
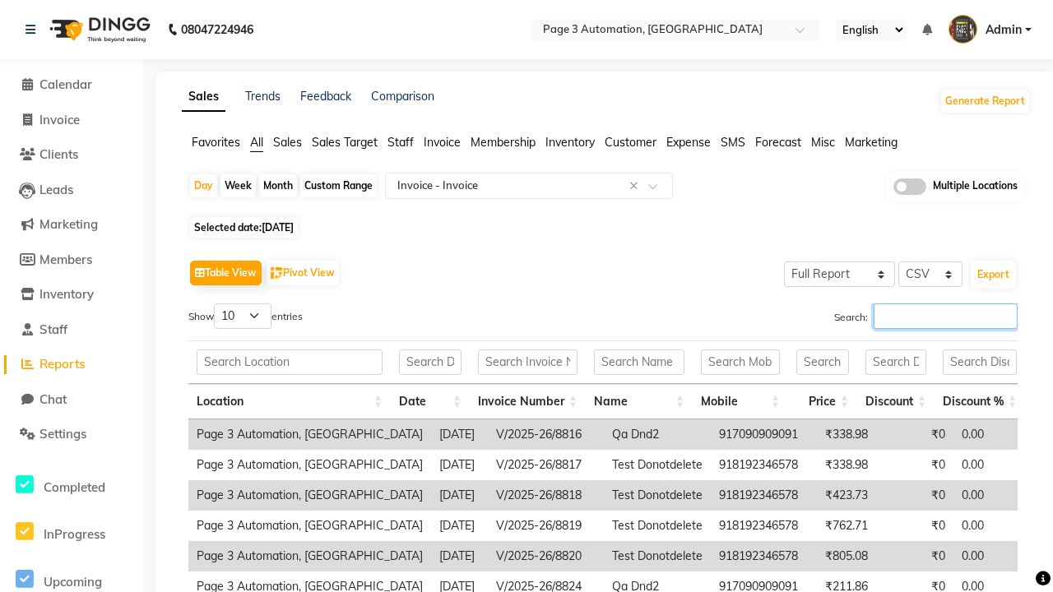
type input "V/2025-26/8829"
